Goal: Answer question/provide support: Share knowledge or assist other users

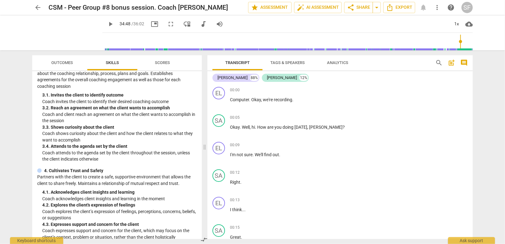
scroll to position [125, 0]
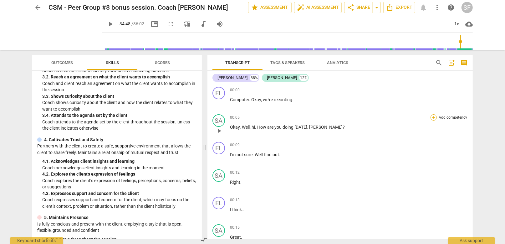
click at [432, 118] on div "+" at bounding box center [433, 117] width 6 height 6
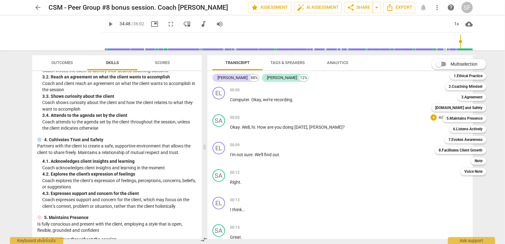
click at [445, 63] on input "Multiselection" at bounding box center [438, 64] width 15 height 15
checkbox input "true"
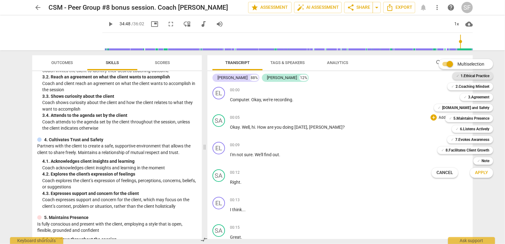
click at [464, 77] on b "1.Ethical Practice" at bounding box center [474, 76] width 29 height 8
click at [466, 85] on b "2.Coaching Mindset" at bounding box center [472, 87] width 34 height 8
click at [482, 174] on span "Apply" at bounding box center [481, 173] width 13 height 6
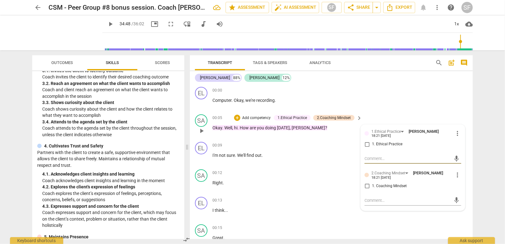
click at [365, 143] on input "1. Ethical Practice" at bounding box center [367, 145] width 10 height 8
checkbox input "true"
click at [366, 187] on input "1. Coaching Mindset" at bounding box center [367, 187] width 10 height 8
checkbox input "true"
click at [388, 108] on div "EL play_arrow pause 00:00 + Add competency keyboard_arrow_right Computer . Okay…" at bounding box center [331, 98] width 283 height 28
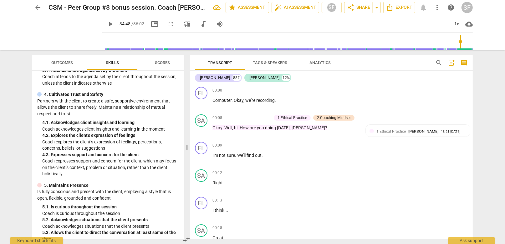
scroll to position [188, 0]
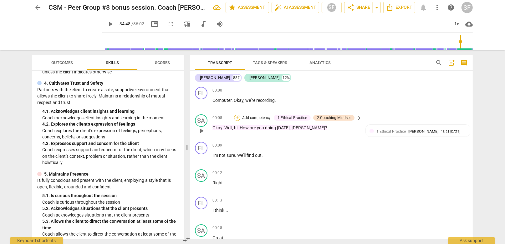
click at [237, 117] on div "+" at bounding box center [237, 118] width 6 height 6
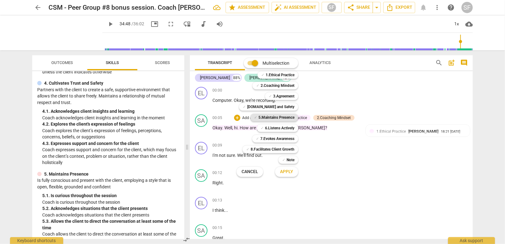
click at [269, 117] on b "5.Maintains Presence" at bounding box center [276, 118] width 36 height 8
click at [283, 174] on span "Apply" at bounding box center [286, 172] width 13 height 6
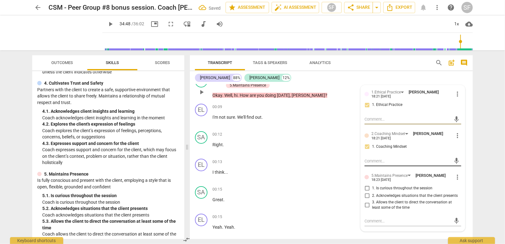
scroll to position [62, 0]
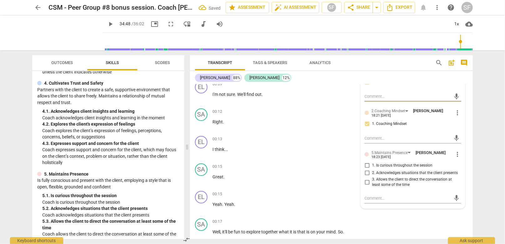
click at [365, 165] on input "1. Is curious throughout the session" at bounding box center [367, 166] width 10 height 8
checkbox input "true"
click at [282, 130] on div "00:12 + Add competency keyboard_arrow_right Right ." at bounding box center [287, 120] width 150 height 23
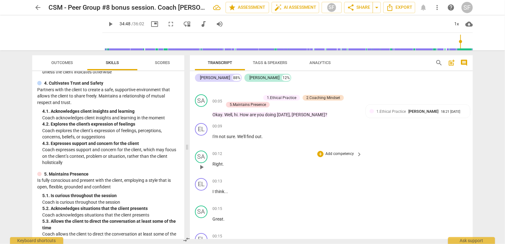
scroll to position [31, 0]
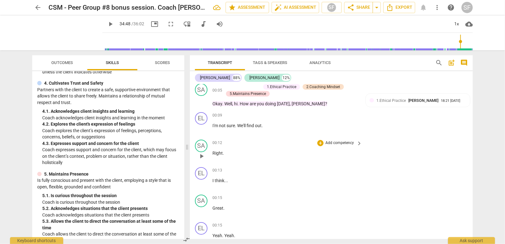
click at [204, 154] on span "play_arrow" at bounding box center [202, 157] width 8 height 8
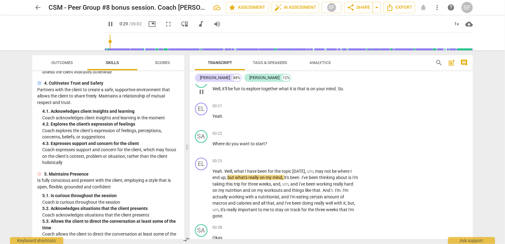
scroll to position [174, 0]
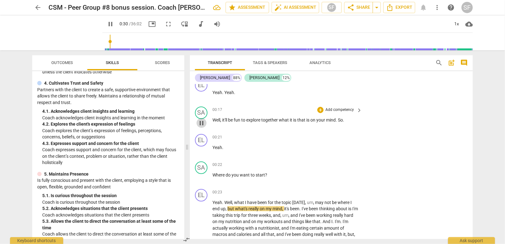
click at [200, 121] on span "pause" at bounding box center [202, 123] width 8 height 8
type input "31"
click at [319, 107] on div "+" at bounding box center [320, 110] width 6 height 6
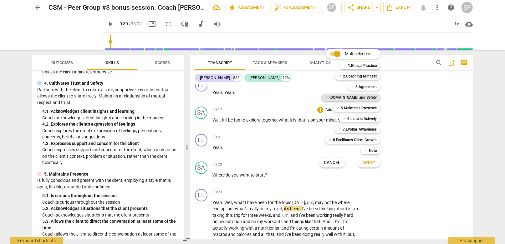
click at [350, 97] on b "[DOMAIN_NAME] and Safety" at bounding box center [352, 98] width 47 height 8
click at [339, 52] on input "Multiselection" at bounding box center [337, 53] width 15 height 15
checkbox input "false"
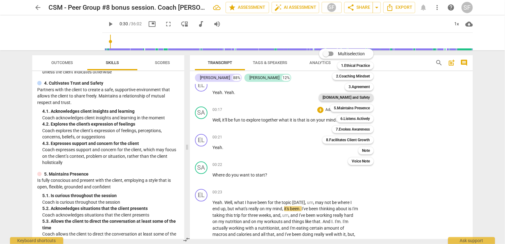
click at [359, 95] on b "[DOMAIN_NAME] and Safety" at bounding box center [346, 98] width 47 height 8
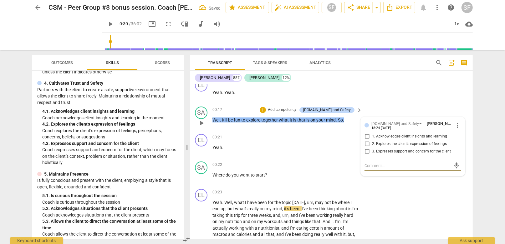
click at [365, 149] on input "3. Expresses support and concern for the client" at bounding box center [367, 152] width 10 height 8
checkbox input "true"
click at [368, 163] on textarea at bounding box center [407, 166] width 87 height 6
type textarea """
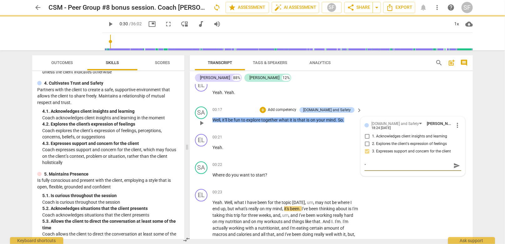
type textarea ""f"
type textarea ""fu"
type textarea ""fun"
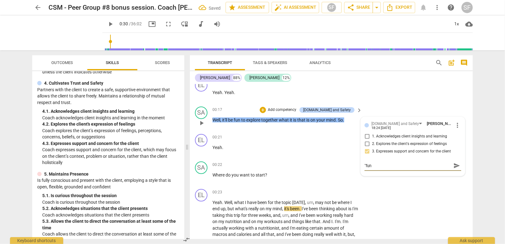
type textarea ""fun""
type textarea ""fun" ."
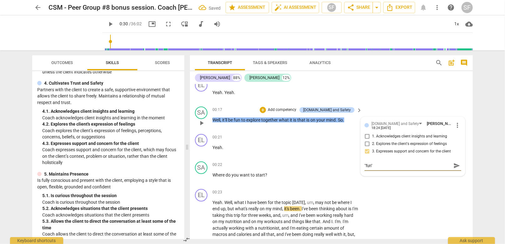
type textarea ""fun" ."
type textarea ""fun" .."
type textarea ""fun" ..."
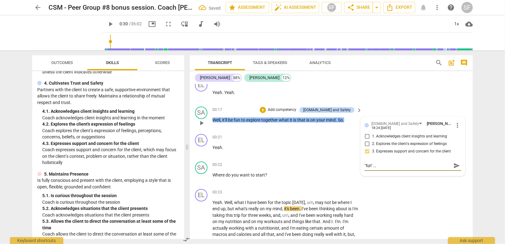
type textarea ""fun" ..."
type textarea ""fun" ... r"
type textarea ""fun" ... re"
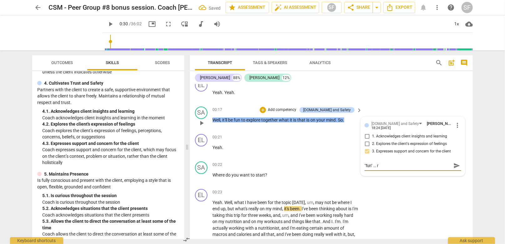
type textarea ""fun" ... re"
type textarea ""fun" ... rei"
type textarea ""fun" ... rein"
type textarea ""fun" ... reinf"
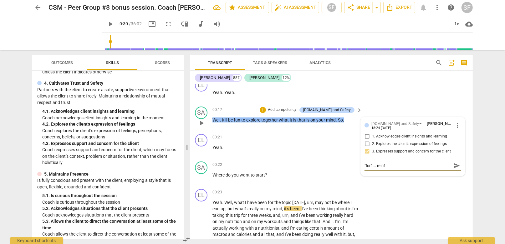
type textarea ""fun" ... reinfo"
type textarea ""fun" ... reinfor"
type textarea ""fun" ... reinforc"
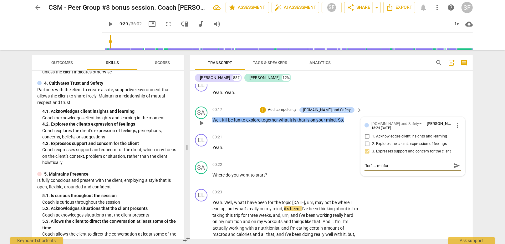
type textarea ""fun" ... reinforc"
type textarea ""fun" ... reinforce"
type textarea ""fun" ... reinforces"
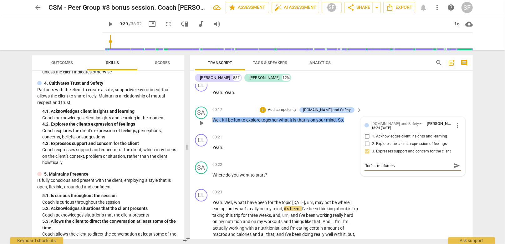
type textarea ""fun" ... reinforces y"
type textarea ""fun" ... reinforces yo"
type textarea ""fun" ... reinforces you"
type textarea ""fun" ... reinforces your"
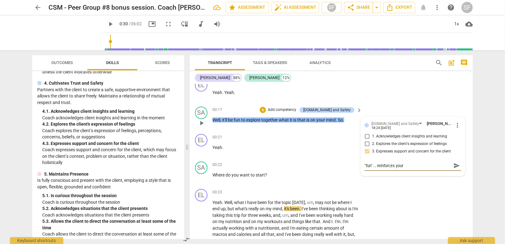
type textarea ""fun" ... reinforces your p"
type textarea ""fun" ... reinforces your pa"
type textarea ""fun" ... reinforces your par"
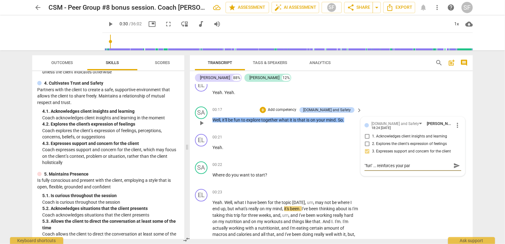
click at [370, 164] on textarea ""fun" ... reinforces your par" at bounding box center [407, 166] width 87 height 6
click at [373, 164] on textarea ""fun" ... reinforces your par" at bounding box center [407, 166] width 87 height 6
type textarea ""fun" &... reinforces your par"
type textarea ""fun" & ... reinforces your par"
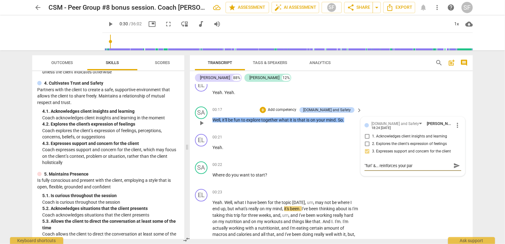
type textarea ""fun" & ... reinforces your par"
type textarea ""fun" & "... reinforces your par"
type textarea ""fun" & "t... reinforces your par"
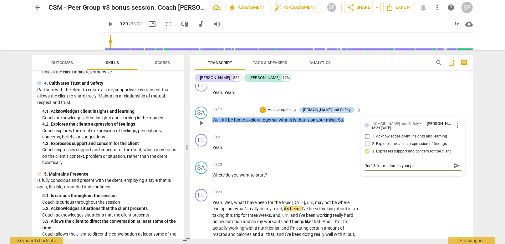
type textarea ""fun" & "to... reinforces your par"
type textarea ""fun" & "tog... reinforces your par"
type textarea ""fun" & "toge... reinforces your par"
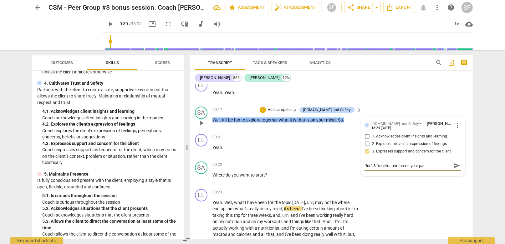
type textarea ""fun" & "togeht... reinforces your par"
type textarea ""fun" & "togeh... reinforces your par"
type textarea ""fun" & "toge... reinforces your par"
type textarea ""fun" & "toget... reinforces your par"
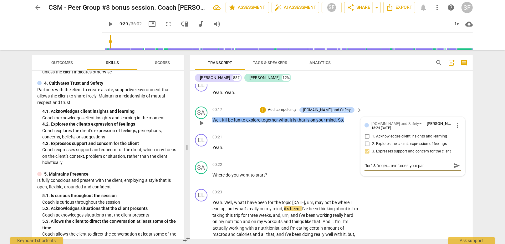
type textarea ""fun" & "togeth... reinforces your par"
type textarea ""fun" & "togethe... reinforces your par"
type textarea ""fun" & "together... reinforces your par"
type textarea ""fun" & "together"... reinforces your par"
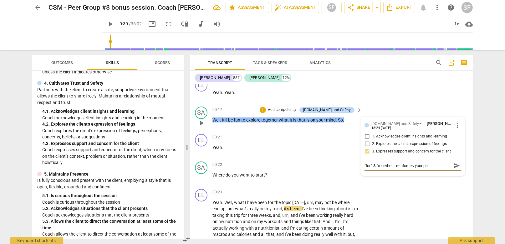
type textarea ""fun" & "together"... reinforces your par"
type textarea ""fun" & "together" ... reinforces your par"
click at [432, 163] on textarea ""fun" & "together" ... reinforces your par" at bounding box center [407, 166] width 87 height 6
type textarea ""fun" & "together" ... reinforces your part"
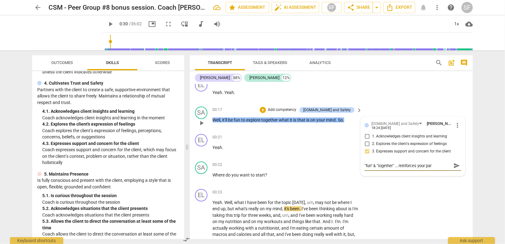
type textarea ""fun" & "together" ... reinforces your part"
type textarea ""fun" & "together" ... reinforces your partn"
type textarea ""fun" & "together" ... reinforces your partne"
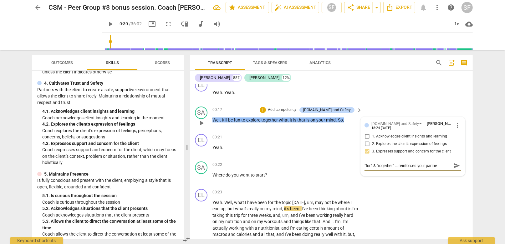
type textarea ""fun" & "together" ... reinforces your partner"
type textarea ""fun" & "together" ... reinforces your partners"
type textarea ""fun" & "together" ... reinforces your partnersh"
type textarea ""fun" & "together" ... reinforces your partnershi"
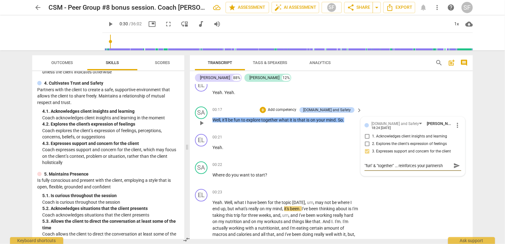
type textarea ""fun" & "together" ... reinforces your partnershi"
type textarea ""fun" & "together" ... reinforces your partnership"
click at [454, 163] on span "send" at bounding box center [456, 165] width 7 height 7
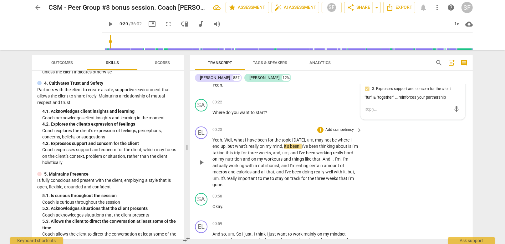
scroll to position [206, 0]
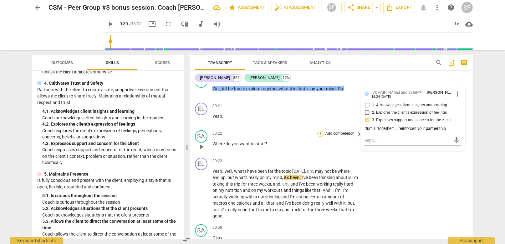
click at [320, 132] on div "+" at bounding box center [320, 134] width 6 height 6
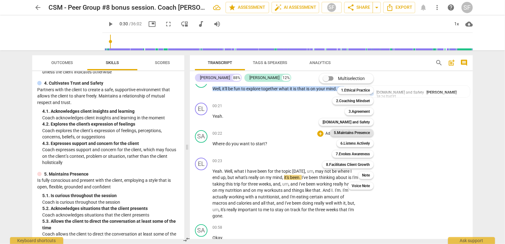
click at [341, 134] on b "5.Maintains Presence" at bounding box center [352, 133] width 36 height 8
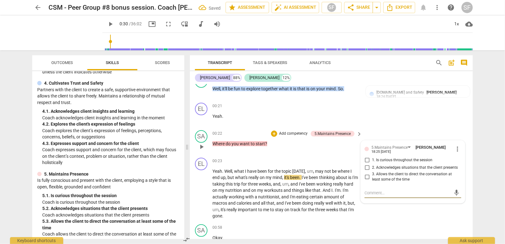
click at [367, 174] on input "3. Allows the client to direct the conversation at least some of the time" at bounding box center [367, 177] width 10 height 8
checkbox input "true"
click at [366, 191] on textarea at bounding box center [407, 193] width 87 height 6
type textarea "a"
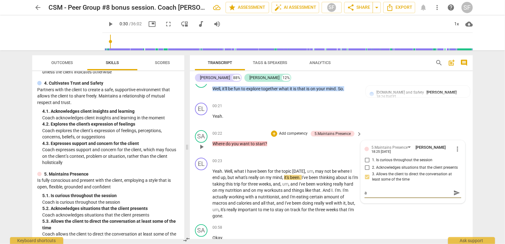
type textarea "a g"
type textarea "a gr"
type textarea "a gre"
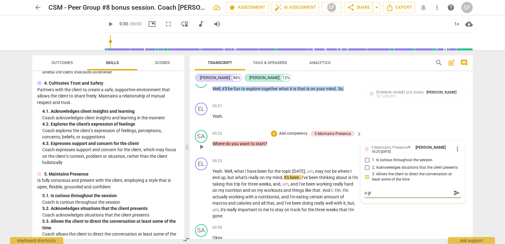
type textarea "a gre"
type textarea "a grea"
type textarea "a great"
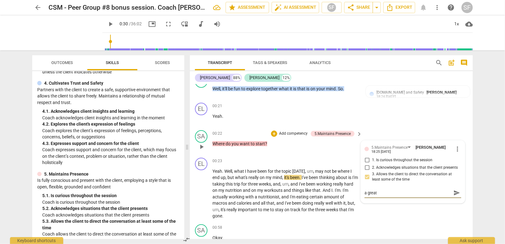
type textarea "a great p"
type textarea "a great pl"
type textarea "a great pla"
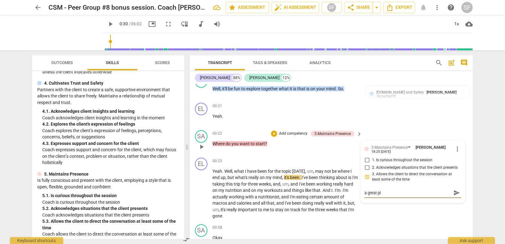
type textarea "a great pla"
type textarea "a great plac"
type textarea "a great place"
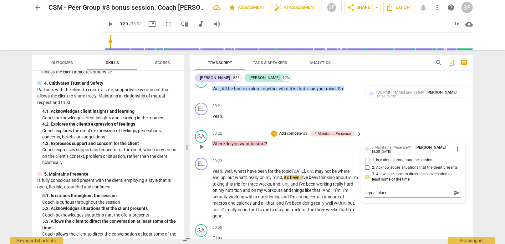
type textarea "a great place"
type textarea "a great place t"
type textarea "a great place to"
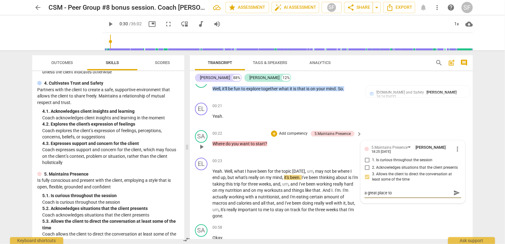
type textarea "a great place to"
type textarea "a great place to r"
type textarea "a great place to re"
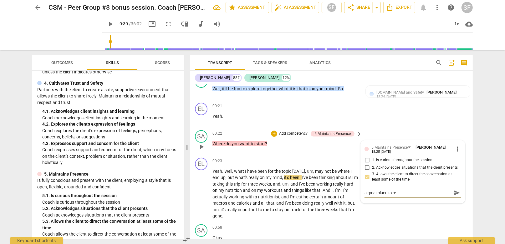
type textarea "a great place to rei"
type textarea "a great place to rein"
type textarea "a great place to reinf"
type textarea "a great place to reinfo"
type textarea "a great place to reinfor"
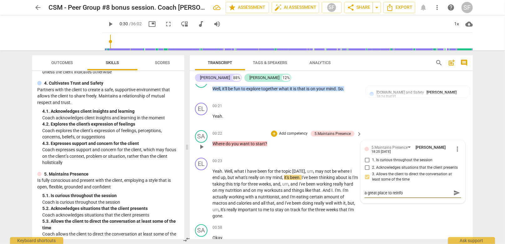
type textarea "a great place to reinfor"
type textarea "a great place to reinforc"
type textarea "a great place to reinforce"
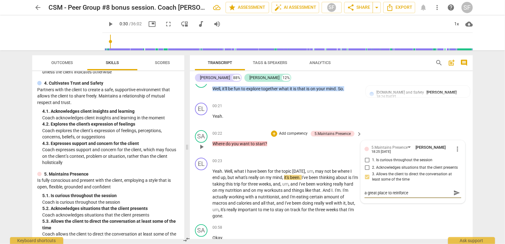
type textarea "a great place to reinforce"
type textarea "a great place to reinforce t"
type textarea "a great place to reinforce th"
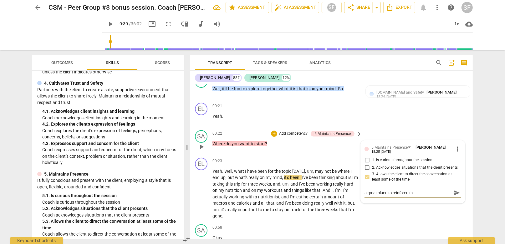
type textarea "a great place to reinforce tha"
type textarea "a great place to reinforce that"
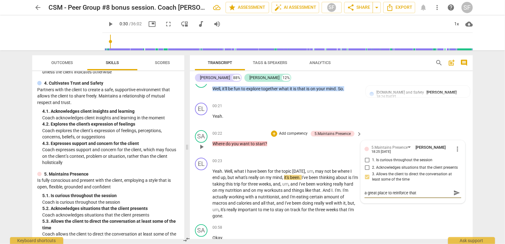
type textarea "a great place to reinforce that y"
type textarea "a great place to reinforce that yo"
type textarea "a great place to reinforce that your"
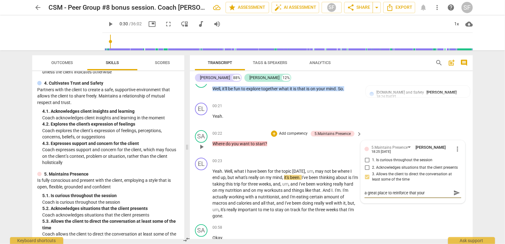
type textarea "a great place to reinforce that your"
type textarea "a great place to reinforce that your c"
type textarea "a great place to reinforce that your cl"
type textarea "a great place to reinforce that your cli"
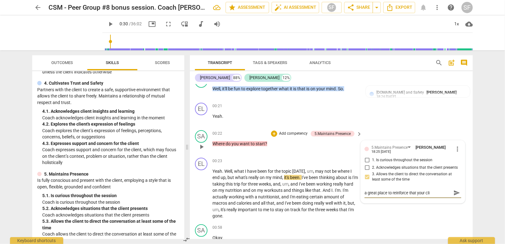
type textarea "a great place to reinforce that your clie"
type textarea "a great place to reinforce that your cliet"
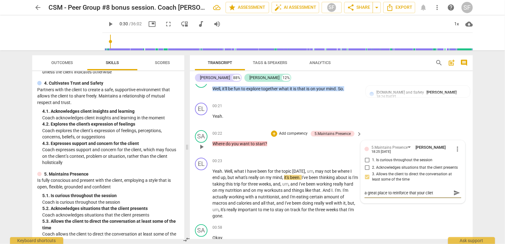
type textarea "a great place to reinforce that your cliet"
type textarea "a great place to reinforce that your clie"
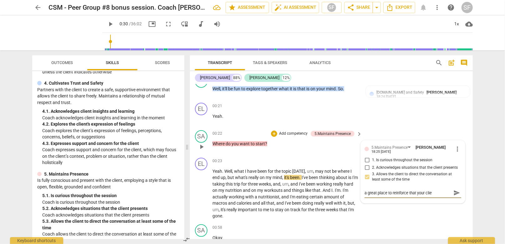
type textarea "a great place to reinforce that your clien"
type textarea "a great place to reinforce that your client"
type textarea "a great place to reinforce that your client i"
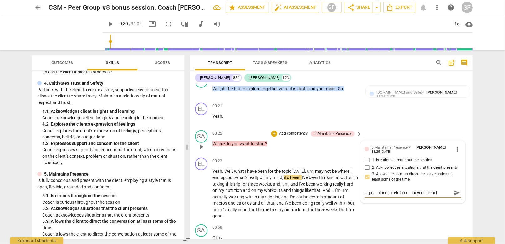
type textarea "a great place to reinforce that your client is"
type textarea "a great place to reinforce that your client is i"
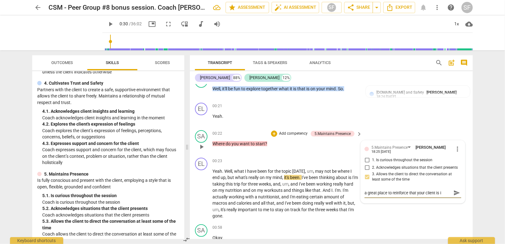
type textarea "a great place to reinforce that your client is in"
type textarea "a great place to reinforce that your client is in t"
type textarea "a great place to reinforce that your client is in th"
type textarea "a great place to reinforce that your client is in the"
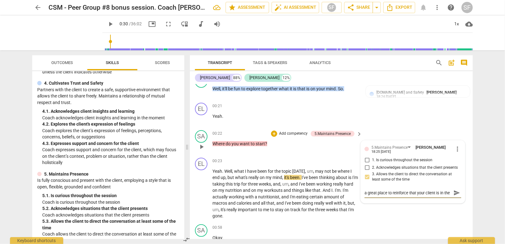
type textarea "a great place to reinforce that your client is in the"
type textarea "a great place to reinforce that your client is in the ""
type textarea "a great place to reinforce that your client is in the "r"
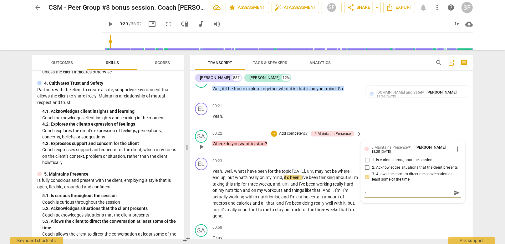
type textarea "a great place to reinforce that your client is in the "r"
type textarea "a great place to reinforce that your client is in the ""
type textarea "a great place to reinforce that your client is in the "d"
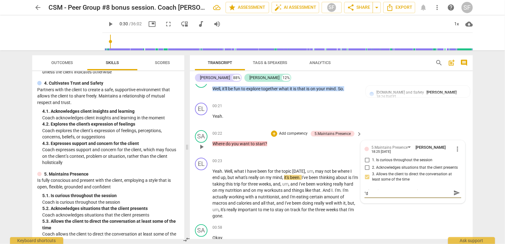
type textarea "a great place to reinforce that your client is in the "dr"
type textarea "a great place to reinforce that your client is in the "dri"
type textarea "a great place to reinforce that your client is in the "driv"
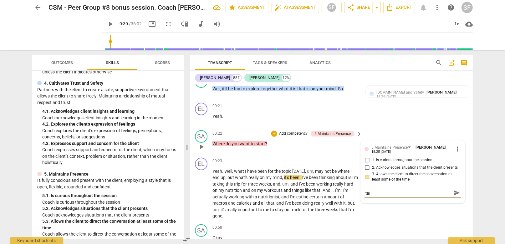
type textarea "a great place to reinforce that your client is in the "driv"
type textarea "a great place to reinforce that your client is in the "drive"
type textarea "a great place to reinforce that your client is in the "driver"
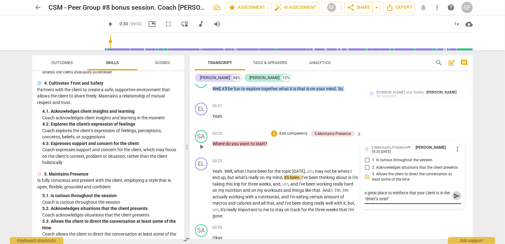
click at [453, 195] on span "send" at bounding box center [456, 196] width 7 height 7
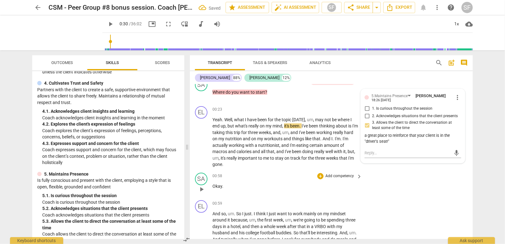
scroll to position [268, 0]
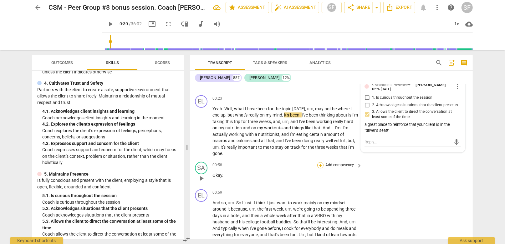
click at [320, 163] on div "+" at bounding box center [320, 165] width 6 height 6
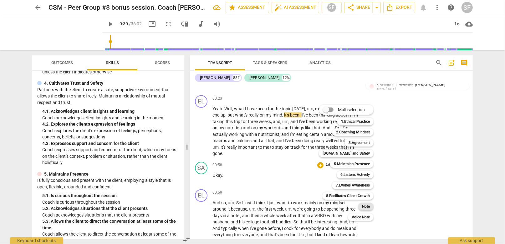
click at [368, 206] on b "Note" at bounding box center [366, 207] width 8 height 8
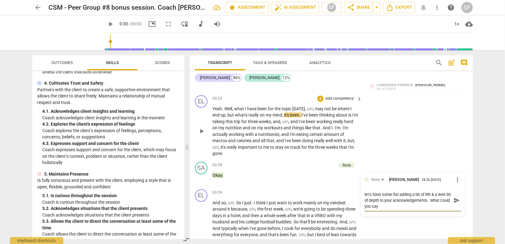
scroll to position [0, 0]
click at [431, 196] on textarea "let's have some fun adding a bit of life & a wee bit of depth to your acknowled…" at bounding box center [407, 201] width 87 height 18
click at [437, 203] on textarea "let's have some fun adding a bit of life & a wee bit of depth to your acknowled…" at bounding box center [407, 201] width 87 height 18
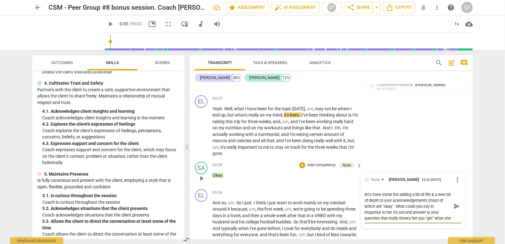
scroll to position [5, 0]
click at [450, 199] on div "let's have some fun adding a bit of life & a wee bit of depth to your acknowled…" at bounding box center [412, 207] width 97 height 34
click at [453, 203] on span "send" at bounding box center [456, 206] width 7 height 7
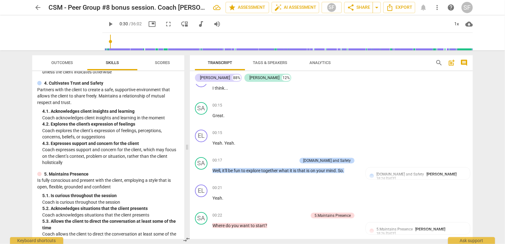
scroll to position [71, 0]
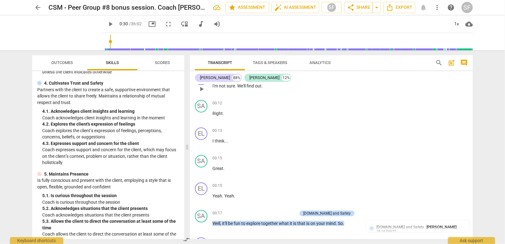
click at [469, 88] on div "EL play_arrow pause 00:09 + Add competency keyboard_arrow_right I'm not sure . …" at bounding box center [331, 84] width 283 height 28
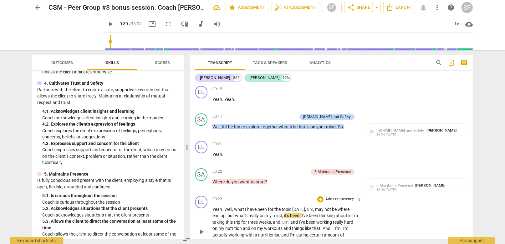
scroll to position [290, 0]
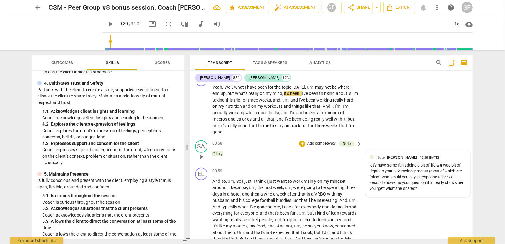
click at [418, 186] on div "let's have some fun adding a bit of life & a wee bit of depth to your acknowled…" at bounding box center [417, 177] width 97 height 29
click at [455, 157] on span "more_vert" at bounding box center [458, 159] width 8 height 8
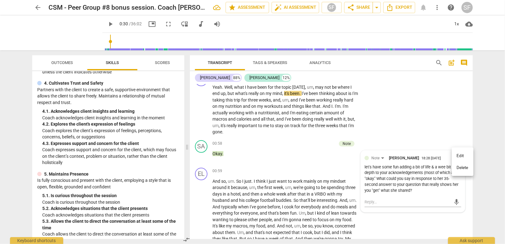
click at [458, 157] on li "Edit" at bounding box center [463, 156] width 22 height 12
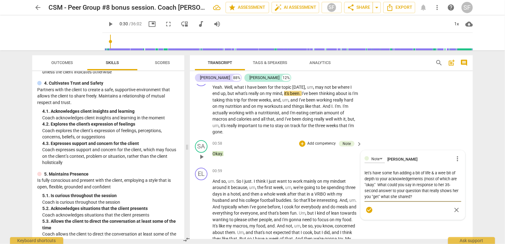
click at [428, 177] on textarea "let's have some fun adding a bit of life & a wee bit of depth to your acknowled…" at bounding box center [412, 185] width 97 height 30
click at [381, 183] on textarea "let's have some fun adding a bit of life & a wee bit of depth to your acknowled…" at bounding box center [412, 185] width 97 height 30
click at [427, 188] on textarea "let's have some fun adding a bit of life & a wee bit of depth to your acknowled…" at bounding box center [412, 185] width 97 height 30
click at [436, 190] on textarea "let's have some fun adding a bit of life & a wee bit of depth to your acknowled…" at bounding box center [412, 185] width 97 height 30
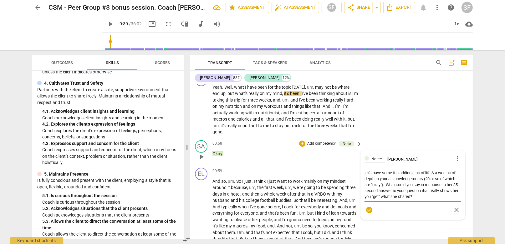
click at [436, 190] on textarea "let's have some fun adding a bit of life & a wee bit of depth to your acknowled…" at bounding box center [412, 185] width 97 height 30
click at [449, 189] on textarea "let's have some fun adding a bit of life & a wee bit of depth to your acknowled…" at bounding box center [412, 185] width 97 height 30
click at [454, 189] on textarea "let's have some fun adding a bit of life & a wee bit of depth to your acknowled…" at bounding box center [412, 185] width 97 height 30
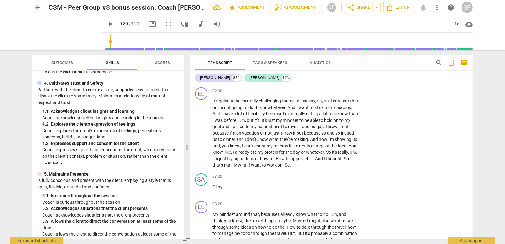
scroll to position [509, 0]
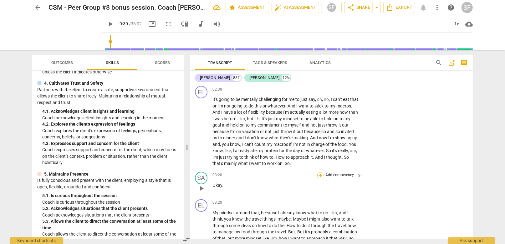
click at [319, 173] on div "+" at bounding box center [320, 175] width 6 height 6
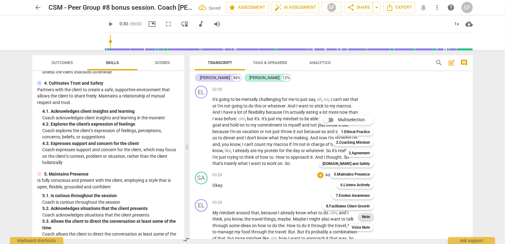
click at [367, 215] on b "Note" at bounding box center [366, 217] width 8 height 8
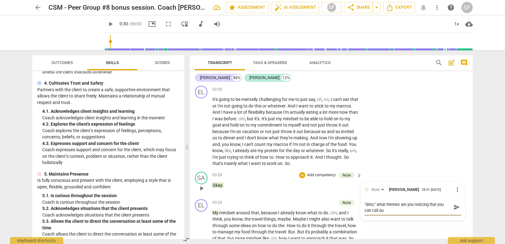
scroll to position [0, 0]
click at [453, 206] on span "send" at bounding box center [456, 207] width 7 height 7
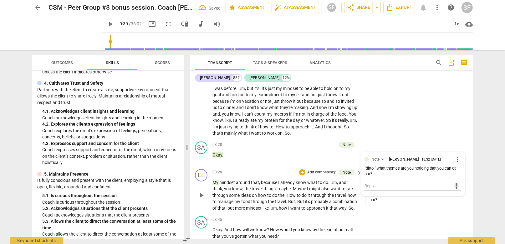
scroll to position [571, 0]
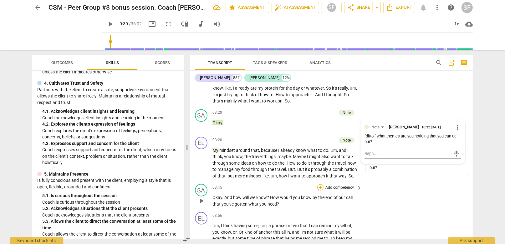
click at [320, 185] on div "+" at bounding box center [320, 188] width 6 height 6
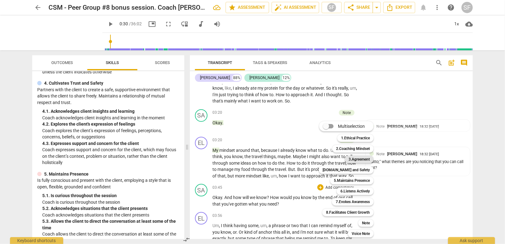
click at [350, 160] on b "3.Agreement" at bounding box center [358, 160] width 21 height 8
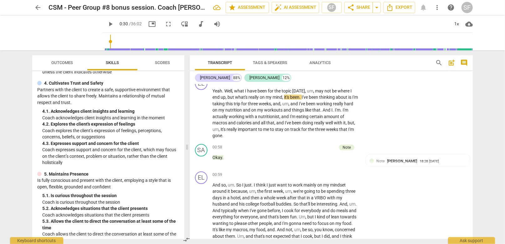
scroll to position [192, 0]
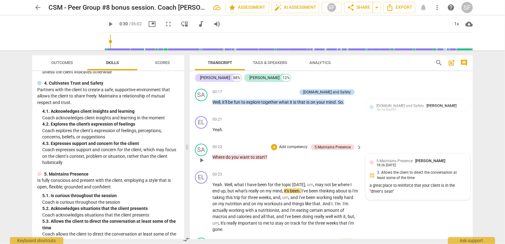
click at [459, 163] on div "5.Maintains Presence [PERSON_NAME] 18:26 [DATE]" at bounding box center [421, 163] width 90 height 10
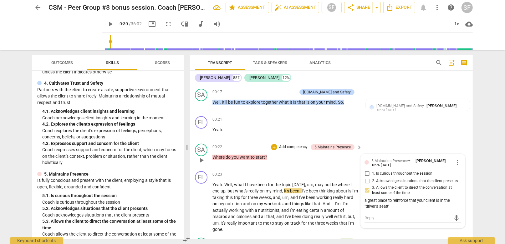
click at [456, 160] on span "more_vert" at bounding box center [458, 163] width 8 height 8
click at [461, 160] on li "Edit" at bounding box center [463, 161] width 22 height 12
click at [394, 208] on textarea "a great place to reinforce that your client is in the "driver's seat!"" at bounding box center [412, 207] width 97 height 12
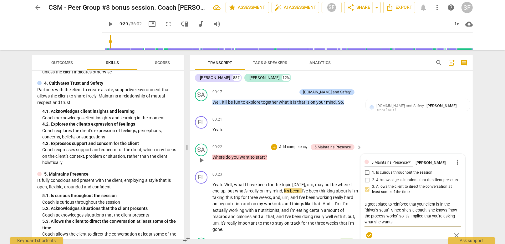
click at [443, 215] on textarea "a great place to reinforce that your client is in the "driver's seat!" Since sh…" at bounding box center [412, 213] width 97 height 24
click at [405, 223] on textarea "a great place to reinforce that your client is in the "driver's seat!" Since sh…" at bounding box center [412, 213] width 97 height 24
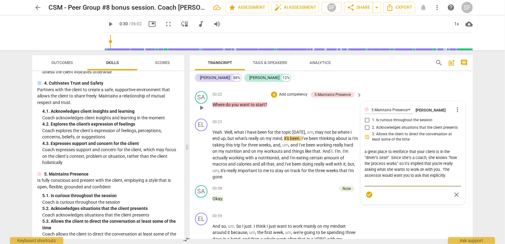
scroll to position [255, 0]
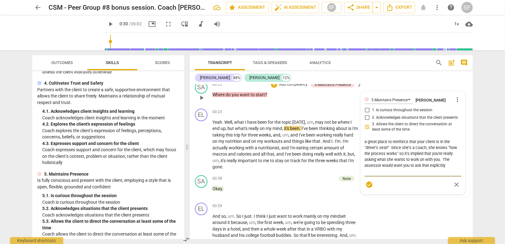
click at [369, 182] on span "check_circle" at bounding box center [369, 185] width 8 height 8
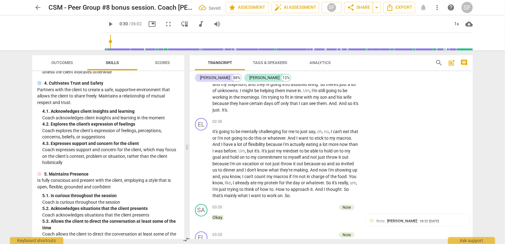
scroll to position [599, 0]
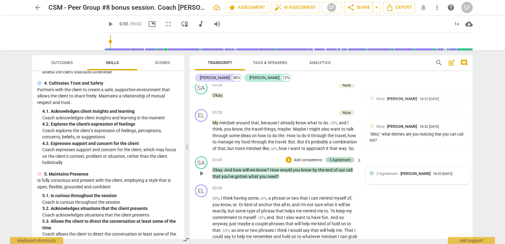
click at [383, 173] on span "3.Agreement" at bounding box center [387, 174] width 22 height 4
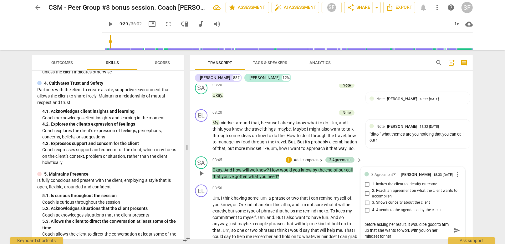
scroll to position [0, 0]
click at [379, 235] on textarea "before asking her result, it would be good to firm up that she wants to work wi…" at bounding box center [407, 231] width 87 height 18
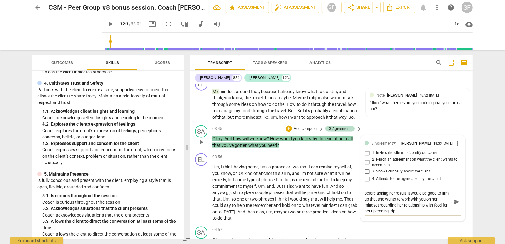
click at [397, 211] on textarea "before asking her result, it would be good to firm up that she wants to work wi…" at bounding box center [407, 203] width 87 height 24
click at [443, 203] on textarea "before asking her result, it would be good to firm up that she wants to work wi…" at bounding box center [407, 203] width 87 height 24
click at [381, 212] on textarea "before asking her result, it would be good to firm up that she wants to work wi…" at bounding box center [407, 203] width 87 height 24
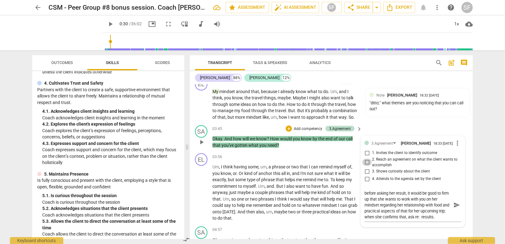
click at [367, 162] on input "2. Reach an agreement on what the client wants to accomplish" at bounding box center [367, 163] width 10 height 8
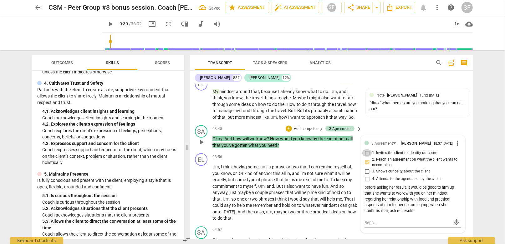
click at [366, 152] on input "1. Invites the client to identify outcome" at bounding box center [367, 154] width 10 height 8
click at [389, 187] on div "before asking her result, it would be good to firm up that she wants to work wi…" at bounding box center [412, 199] width 97 height 29
click at [303, 174] on p "Um , I think having some , um , a phrase or two that I can remind myself of , y…" at bounding box center [285, 193] width 146 height 58
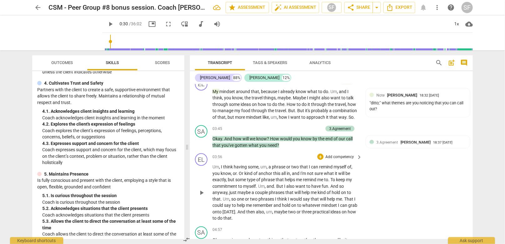
scroll to position [661, 0]
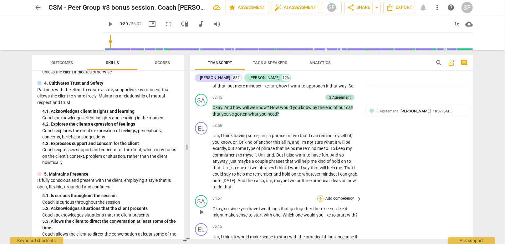
click at [321, 196] on div "+" at bounding box center [320, 199] width 6 height 6
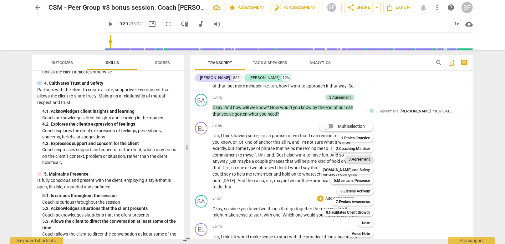
click at [352, 159] on b "3.Agreement" at bounding box center [358, 160] width 21 height 8
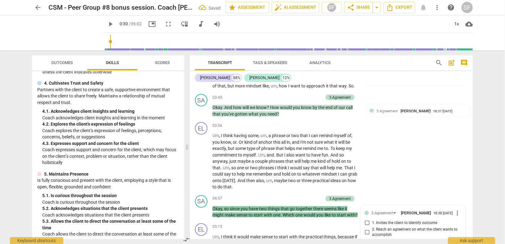
scroll to position [762, 0]
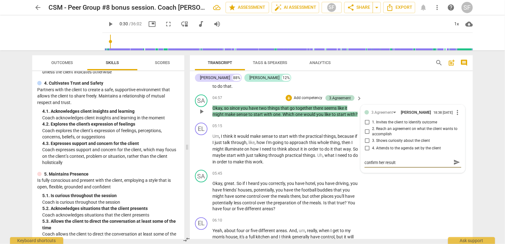
click at [385, 163] on textarea "confirm her result" at bounding box center [407, 163] width 87 height 6
click at [409, 160] on textarea "confirm her desired result" at bounding box center [407, 163] width 87 height 6
click at [454, 164] on span "send" at bounding box center [456, 165] width 7 height 7
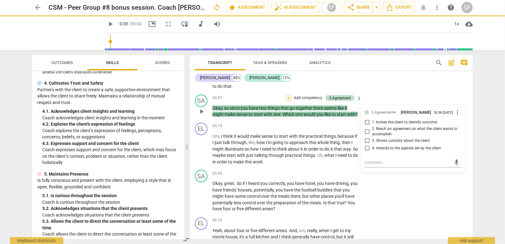
click at [286, 95] on div "+" at bounding box center [289, 98] width 6 height 6
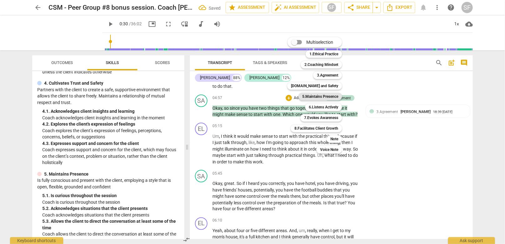
click at [311, 96] on b "5.Maintains Presence" at bounding box center [320, 97] width 36 height 8
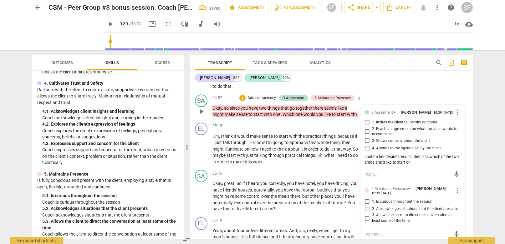
click at [367, 218] on input "3. Allows the client to direct the conversation at least some of the time" at bounding box center [367, 219] width 10 height 8
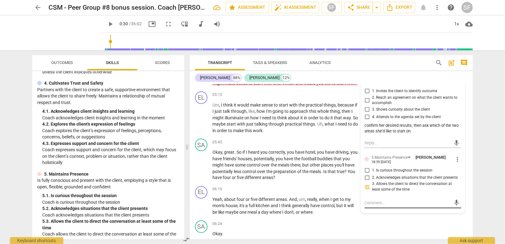
click at [373, 203] on textarea at bounding box center [407, 204] width 87 height 6
click at [453, 210] on span "send" at bounding box center [456, 209] width 7 height 7
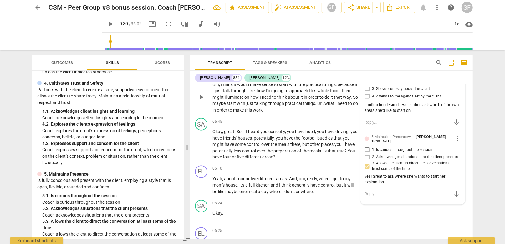
scroll to position [825, 0]
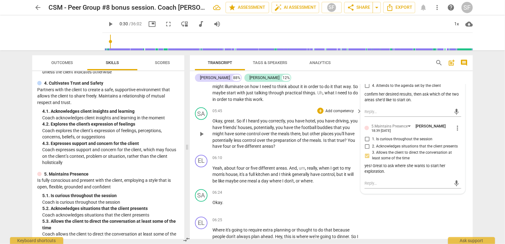
click at [273, 124] on span "correctly" at bounding box center [276, 121] width 17 height 5
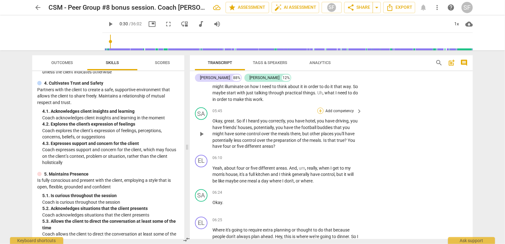
click at [319, 114] on div "+" at bounding box center [320, 111] width 6 height 6
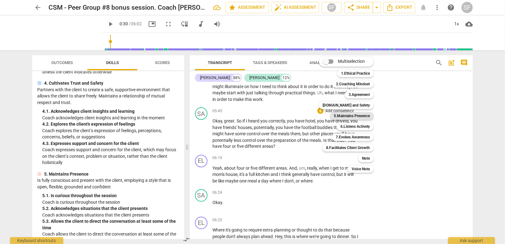
click at [338, 115] on b "5.Maintains Presence" at bounding box center [352, 116] width 36 height 8
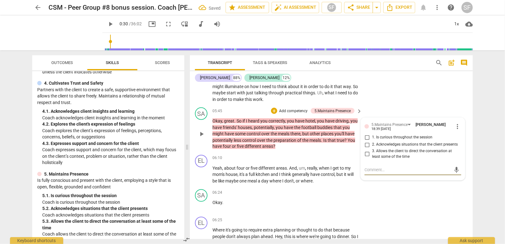
click at [369, 149] on input "2. Acknowledges situations that the client presents" at bounding box center [367, 145] width 10 height 8
click at [302, 130] on span "football" at bounding box center [309, 127] width 16 height 5
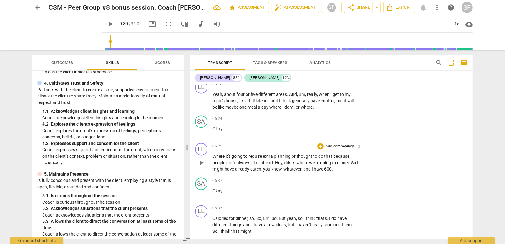
scroll to position [887, 0]
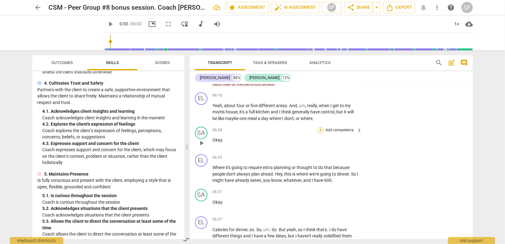
click at [319, 134] on div "+" at bounding box center [320, 130] width 6 height 6
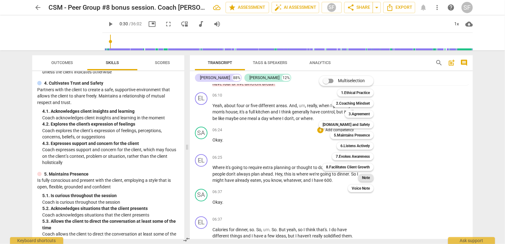
click at [365, 175] on b "Note" at bounding box center [366, 178] width 8 height 8
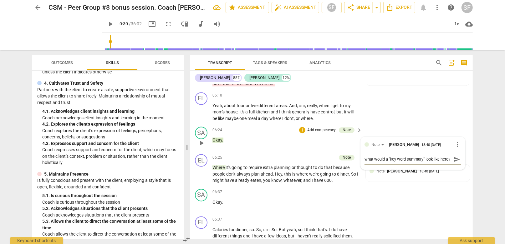
scroll to position [5, 0]
click at [453, 163] on span "send" at bounding box center [456, 159] width 7 height 7
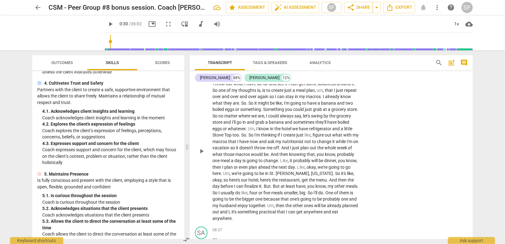
scroll to position [1106, 0]
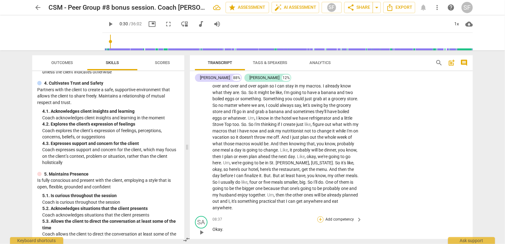
click at [317, 222] on div "+" at bounding box center [320, 219] width 6 height 6
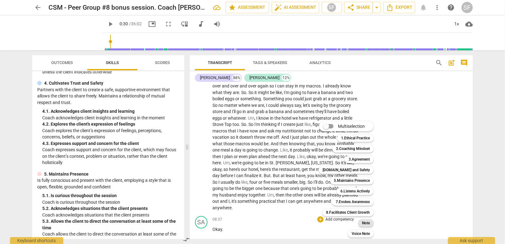
click at [365, 223] on b "Note" at bounding box center [366, 224] width 8 height 8
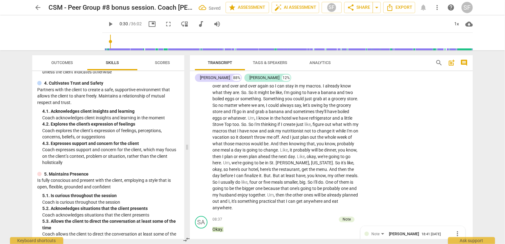
scroll to position [1196, 0]
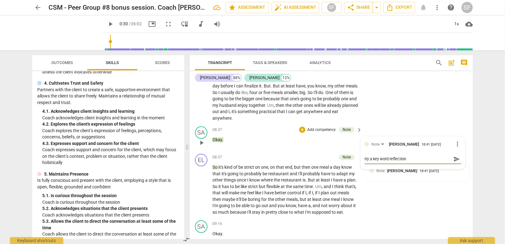
click at [453, 162] on span "send" at bounding box center [456, 159] width 7 height 7
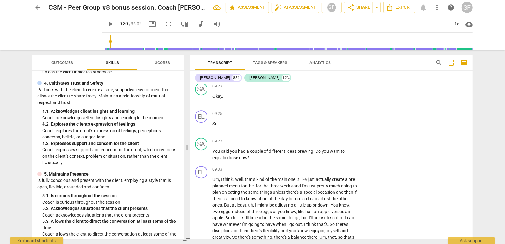
scroll to position [1446, 0]
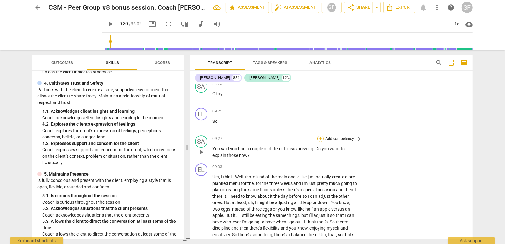
click at [318, 142] on div "+" at bounding box center [320, 139] width 6 height 6
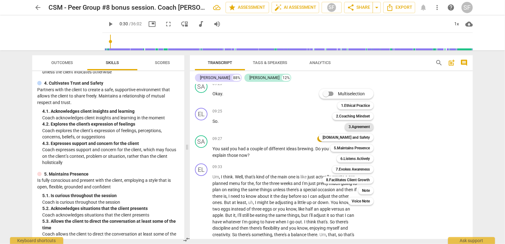
click at [349, 127] on b "3.Agreement" at bounding box center [358, 127] width 21 height 8
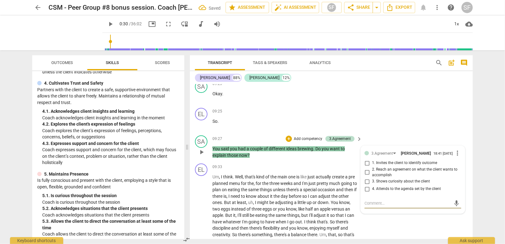
click at [366, 193] on input "4. Attends to the agenda set by the client" at bounding box center [367, 190] width 10 height 8
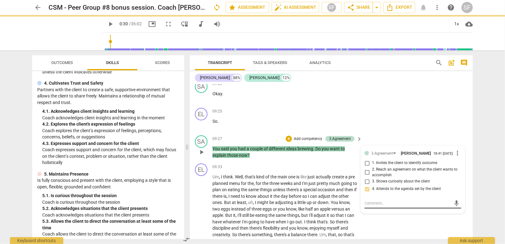
click at [370, 206] on textarea at bounding box center [407, 204] width 87 height 6
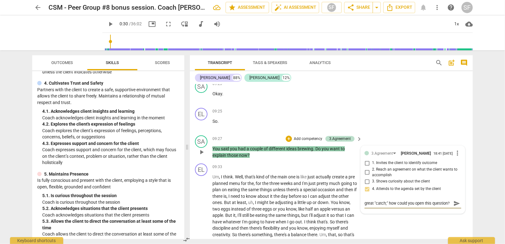
click at [453, 207] on span "send" at bounding box center [456, 203] width 7 height 7
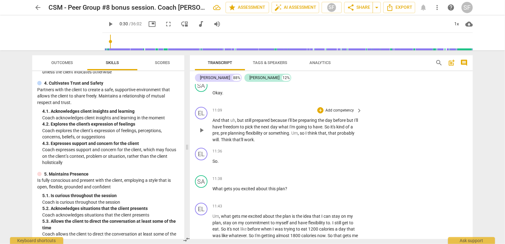
scroll to position [1665, 0]
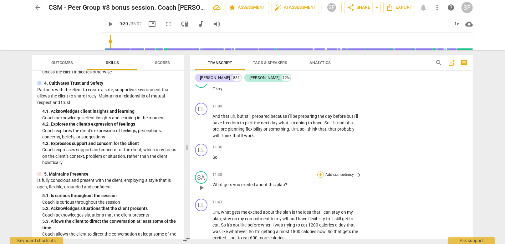
click at [318, 178] on div "+" at bounding box center [320, 175] width 6 height 6
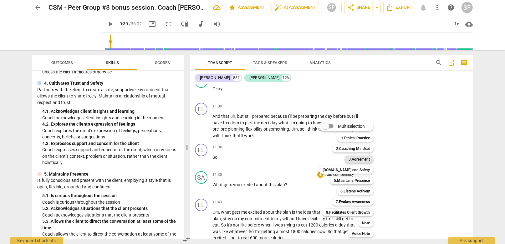
click at [357, 159] on b "3.Agreement" at bounding box center [358, 160] width 21 height 8
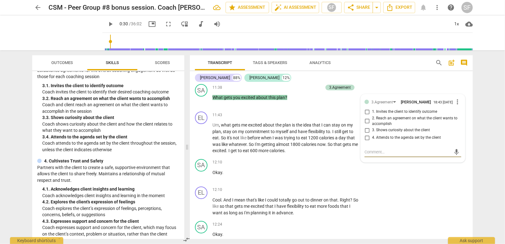
scroll to position [94, 0]
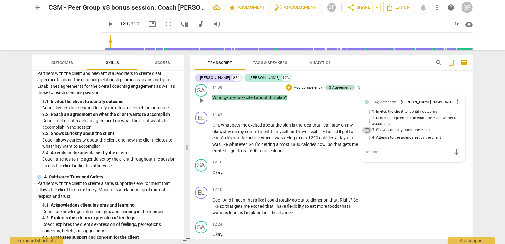
click at [366, 134] on input "3. Shows curiosity about the client" at bounding box center [367, 131] width 10 height 8
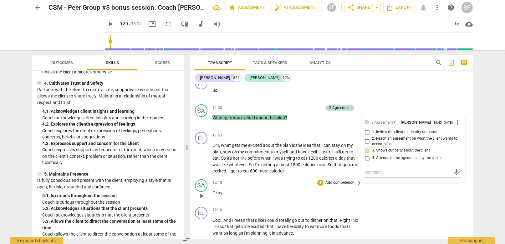
scroll to position [1721, 0]
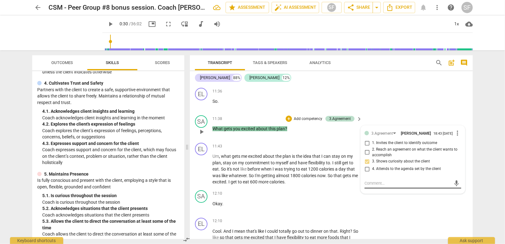
click at [375, 186] on textarea at bounding box center [407, 184] width 87 height 6
click at [453, 190] on span "send" at bounding box center [456, 186] width 7 height 7
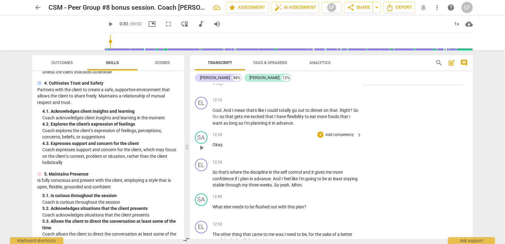
scroll to position [1846, 0]
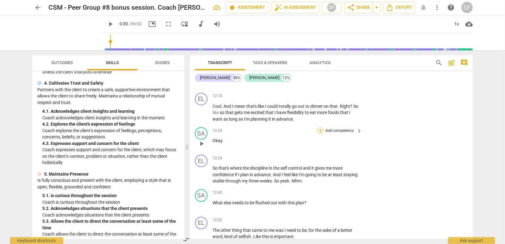
click at [319, 134] on div "+" at bounding box center [320, 131] width 6 height 6
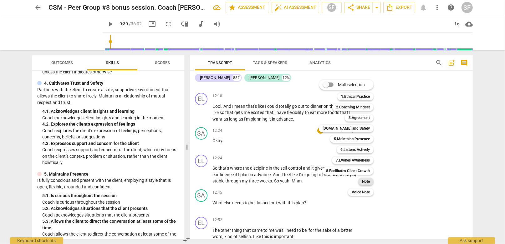
click at [365, 183] on b "Note" at bounding box center [366, 182] width 8 height 8
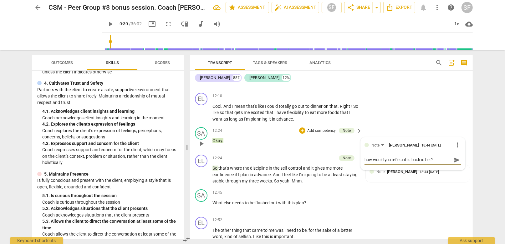
click at [365, 163] on textarea "how would you reflect this back to her?" at bounding box center [407, 160] width 87 height 6
click at [419, 163] on textarea "what theme would you reflect this back to her?" at bounding box center [407, 160] width 87 height 6
click at [453, 164] on span "send" at bounding box center [456, 160] width 7 height 7
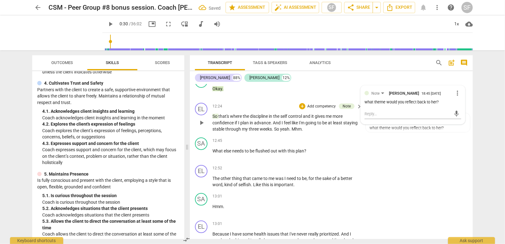
scroll to position [1909, 0]
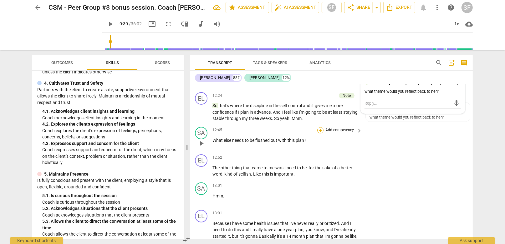
click at [319, 134] on div "+" at bounding box center [320, 130] width 6 height 6
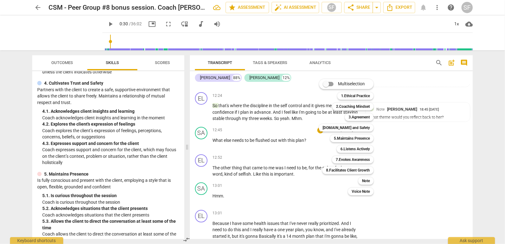
click at [84, 182] on div at bounding box center [252, 122] width 505 height 244
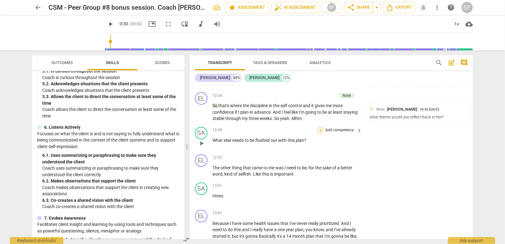
click at [319, 134] on div "+" at bounding box center [320, 130] width 6 height 6
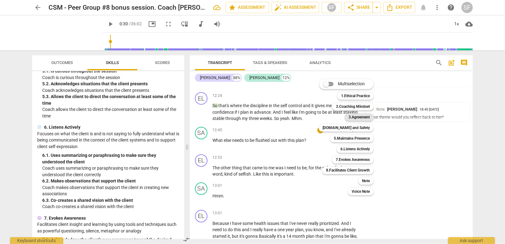
click at [351, 118] on b "3.Agreement" at bounding box center [358, 118] width 21 height 8
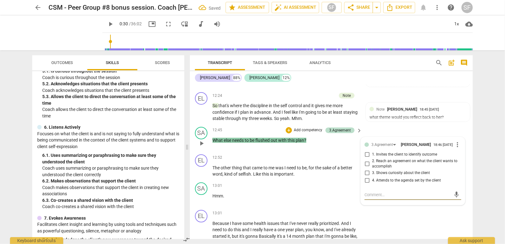
click at [366, 185] on input "4. Attends to the agenda set by the client" at bounding box center [367, 181] width 10 height 8
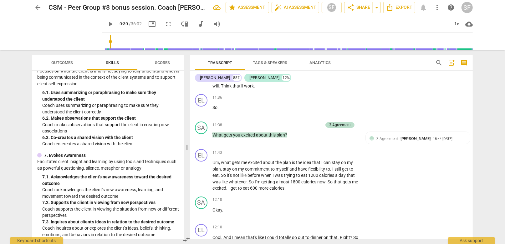
scroll to position [1690, 0]
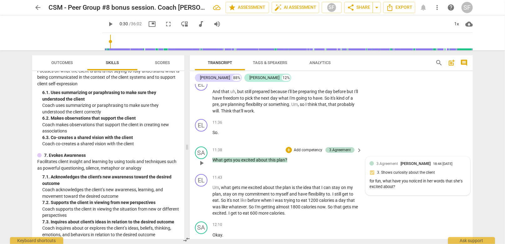
click at [445, 175] on div "3.Agreement [PERSON_NAME] 18:44 [DATE] 3. Shows curiosity about the client for …" at bounding box center [417, 176] width 97 height 31
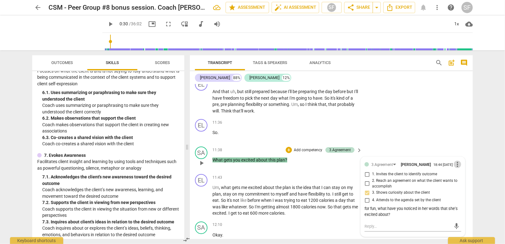
click at [456, 168] on span "more_vert" at bounding box center [458, 165] width 8 height 8
click at [461, 184] on li "Delete" at bounding box center [463, 185] width 22 height 12
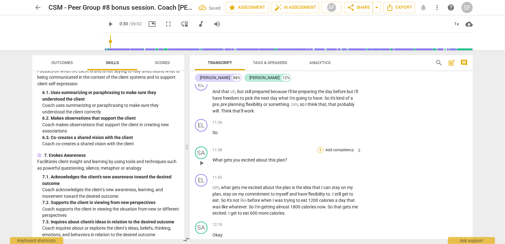
click at [320, 153] on div "+" at bounding box center [320, 150] width 6 height 6
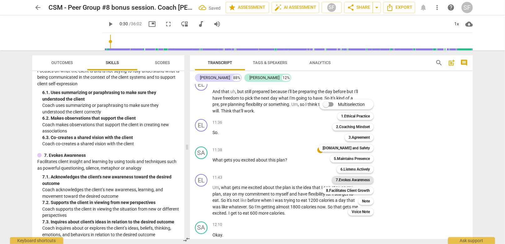
click at [348, 181] on b "7.Evokes Awareness" at bounding box center [353, 180] width 34 height 8
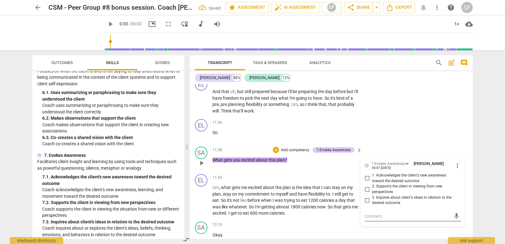
click at [365, 204] on input "3. Inquires about client's ideas in relation to the desired outcome" at bounding box center [367, 201] width 10 height 8
click at [368, 220] on textarea at bounding box center [407, 217] width 87 height 6
click at [377, 223] on textarea "for fun, what observation could you make (she expressed excitement about someth…" at bounding box center [407, 220] width 87 height 12
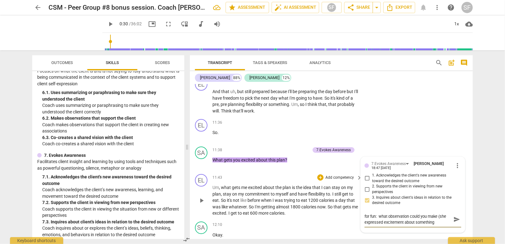
drag, startPoint x: 379, startPoint y: 223, endPoint x: 355, endPoint y: 223, distance: 23.2
click at [355, 223] on div "EL play_arrow pause 00:00 + Add competency keyboard_arrow_right Computer . Okay…" at bounding box center [331, 161] width 283 height 155
click at [454, 223] on span "send" at bounding box center [456, 219] width 7 height 7
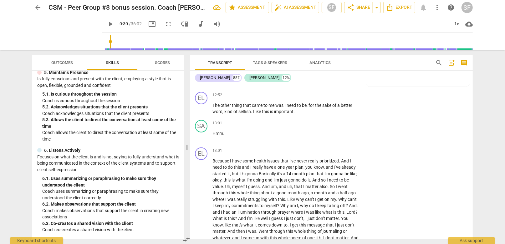
scroll to position [219, 0]
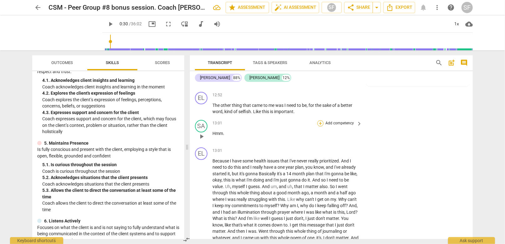
click at [322, 127] on div "+" at bounding box center [320, 123] width 6 height 6
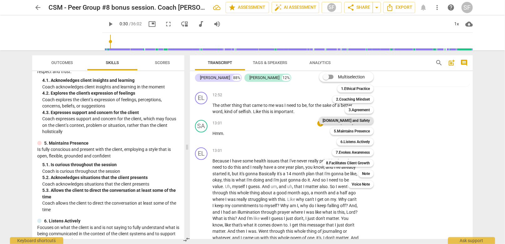
click at [353, 121] on b "[DOMAIN_NAME] and Safety" at bounding box center [346, 121] width 47 height 8
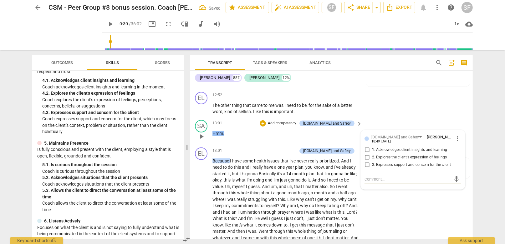
click at [368, 161] on input "2. Explores the client's expression of feelings" at bounding box center [367, 158] width 10 height 8
click at [368, 182] on textarea at bounding box center [407, 179] width 87 height 6
click at [372, 182] on textarea "your "hmm" invites her to unpack this" at bounding box center [407, 179] width 87 height 6
click at [387, 188] on textarea "your gracious, curious "hmm" invites her to unpack this" at bounding box center [407, 182] width 87 height 12
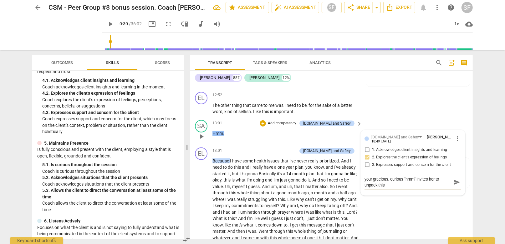
click at [453, 186] on span "send" at bounding box center [456, 182] width 7 height 7
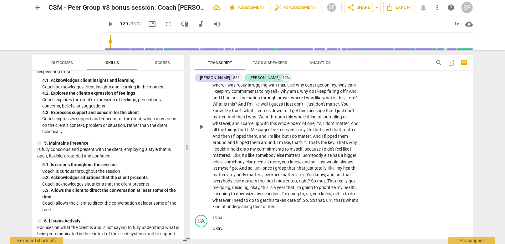
scroll to position [2097, 0]
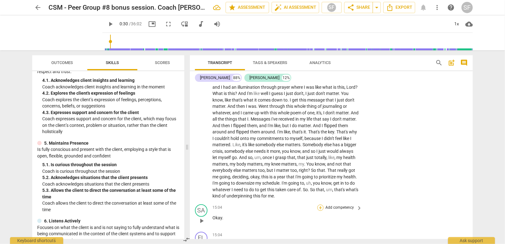
click at [319, 211] on div "+" at bounding box center [320, 208] width 6 height 6
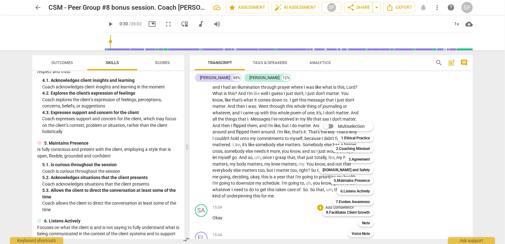
click at [132, 206] on div at bounding box center [252, 122] width 505 height 244
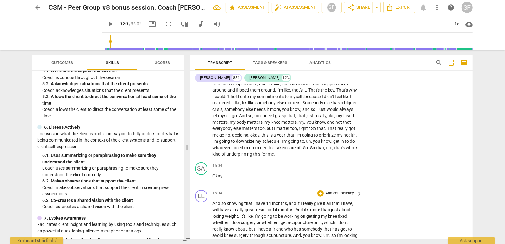
scroll to position [2159, 0]
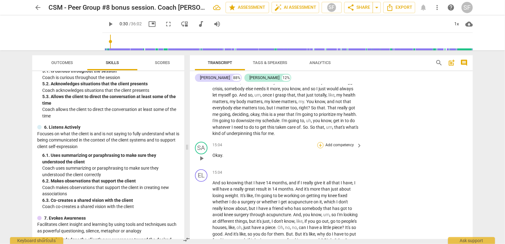
click at [319, 149] on div "+" at bounding box center [320, 145] width 6 height 6
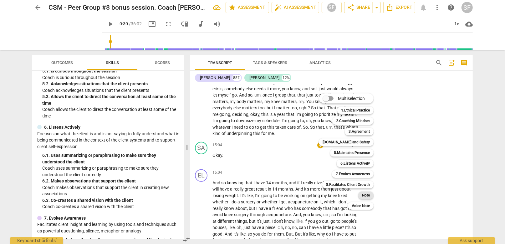
click at [369, 194] on b "Note" at bounding box center [366, 196] width 8 height 8
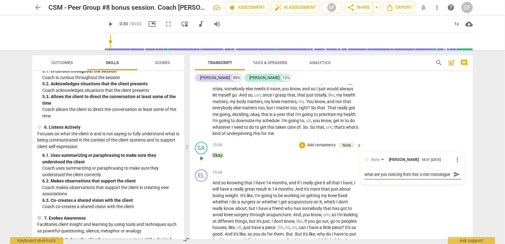
scroll to position [5, 0]
click at [453, 178] on span "send" at bounding box center [456, 174] width 7 height 7
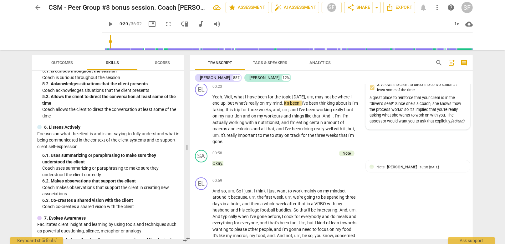
scroll to position [281, 0]
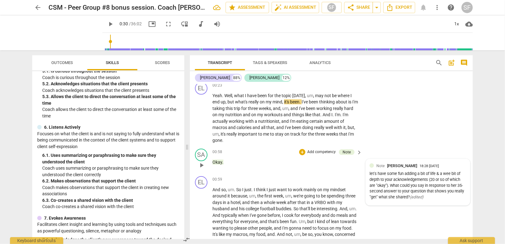
click at [460, 163] on div "Note [PERSON_NAME] 18:28 [DATE]" at bounding box center [421, 166] width 90 height 6
click at [456, 164] on span "more_vert" at bounding box center [458, 167] width 8 height 8
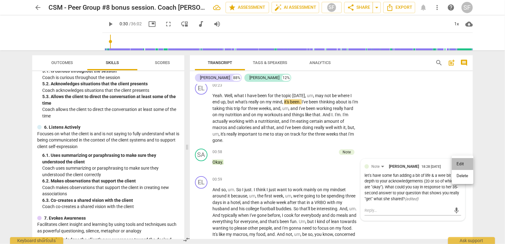
click at [458, 165] on li "Edit" at bounding box center [463, 164] width 22 height 12
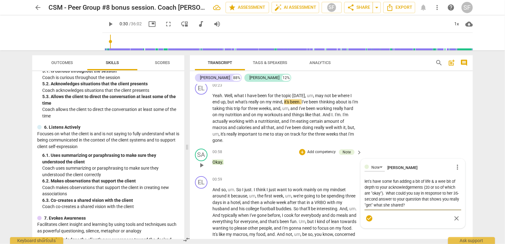
click at [421, 203] on textarea "let's have some fun adding a bit of life & a wee bit of depth to your acknowled…" at bounding box center [412, 194] width 97 height 30
click at [369, 229] on span "check_circle" at bounding box center [369, 231] width 8 height 8
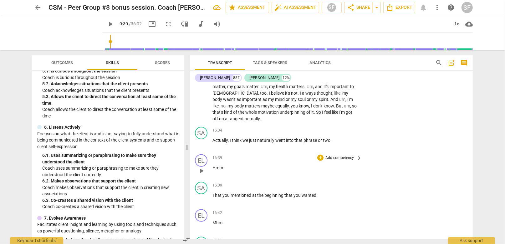
scroll to position [2315, 0]
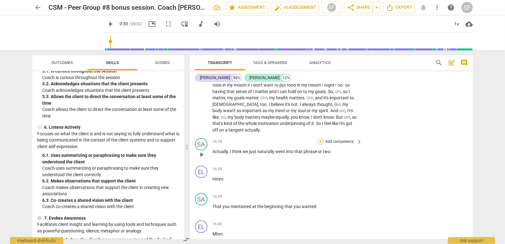
click at [321, 145] on div "+" at bounding box center [320, 142] width 6 height 6
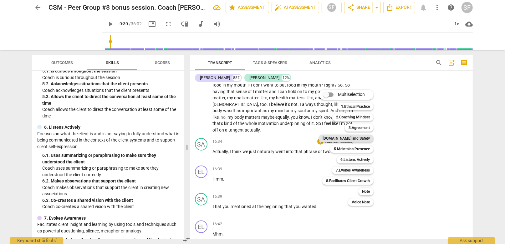
click at [345, 136] on b "[DOMAIN_NAME] and Safety" at bounding box center [346, 139] width 47 height 8
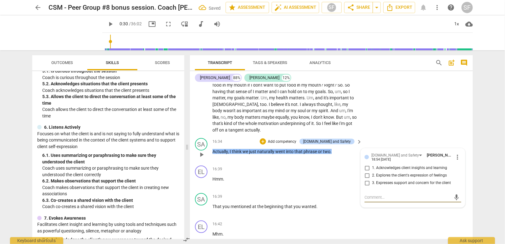
click at [366, 172] on input "1. Acknowledges client insights and learning" at bounding box center [367, 169] width 10 height 8
click at [370, 201] on textarea at bounding box center [407, 198] width 87 height 6
click at [453, 201] on span "send" at bounding box center [456, 197] width 7 height 7
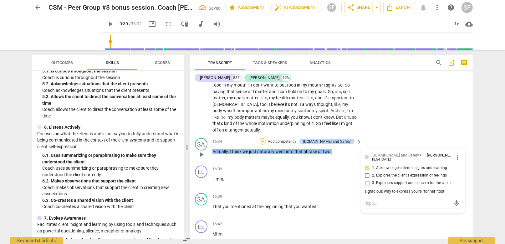
click at [266, 145] on div "+" at bounding box center [263, 142] width 6 height 6
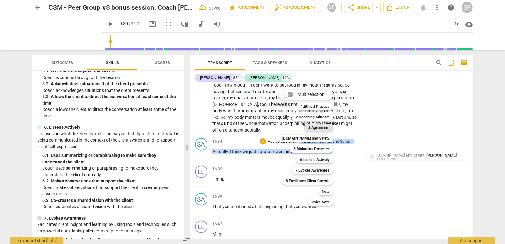
click at [313, 127] on b "3.Agreement" at bounding box center [318, 128] width 21 height 8
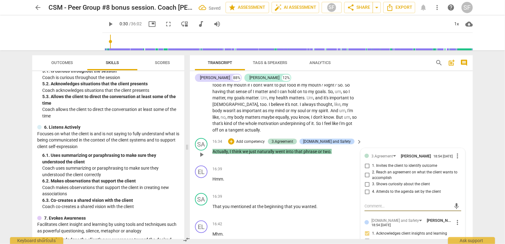
click at [366, 196] on input "4. Attends to the agenda set by the client" at bounding box center [367, 192] width 10 height 8
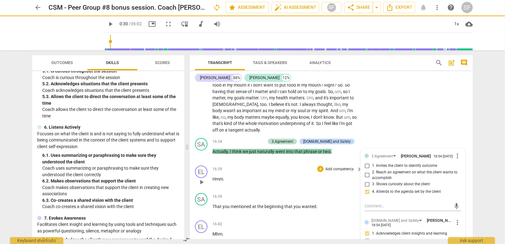
click at [232, 188] on div "16:39 + Add competency keyboard_arrow_right Hmm ." at bounding box center [287, 177] width 150 height 23
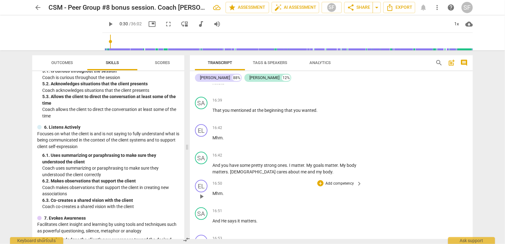
scroll to position [2408, 0]
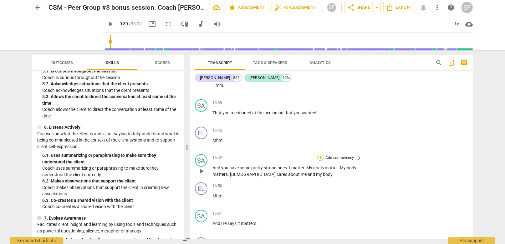
click at [318, 161] on div "+" at bounding box center [320, 158] width 6 height 6
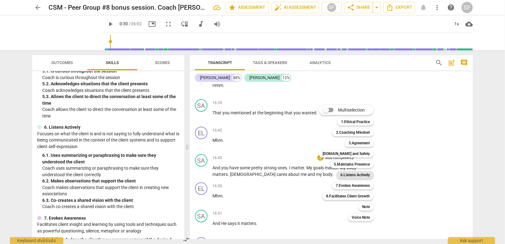
click at [345, 175] on b "6.Listens Actively" at bounding box center [354, 175] width 29 height 8
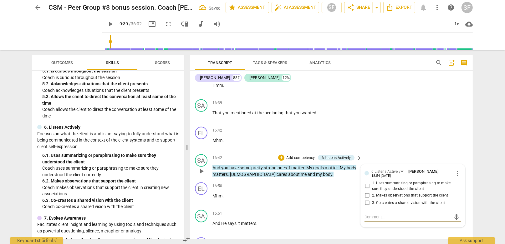
click at [365, 207] on input "3. Co-creates a shared vision with the client" at bounding box center [367, 203] width 10 height 8
click at [368, 220] on textarea at bounding box center [407, 217] width 87 height 6
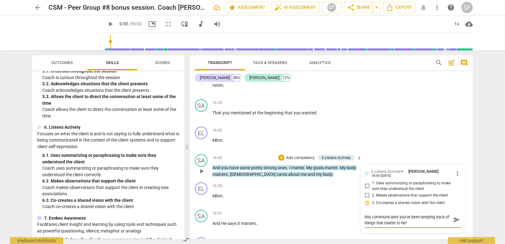
drag, startPoint x: 365, startPoint y: 192, endPoint x: 309, endPoint y: 185, distance: 55.9
click at [365, 190] on input "1. Uses summarizing or paraphrasing to make sure they understood the client" at bounding box center [367, 187] width 10 height 8
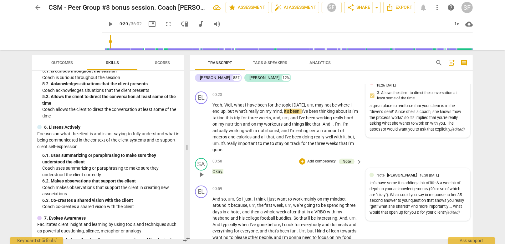
scroll to position [313, 0]
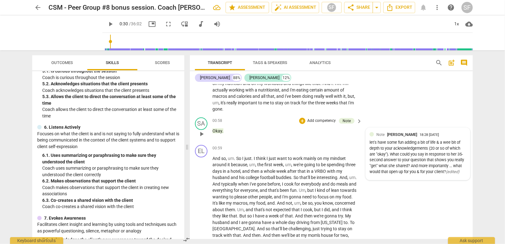
click at [389, 151] on div "let's have some fun adding a bit of life & a wee bit of depth to your acknowled…" at bounding box center [417, 157] width 97 height 35
click at [457, 132] on span "more_vert" at bounding box center [458, 136] width 8 height 8
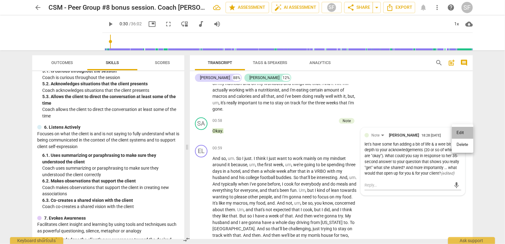
click at [457, 136] on li "Edit" at bounding box center [463, 133] width 22 height 12
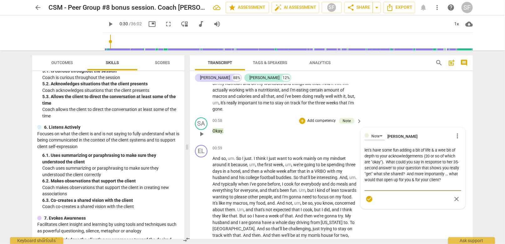
click at [385, 160] on textarea "let's have some fun adding a bit of life & a wee bit of depth to your acknowled…" at bounding box center [412, 168] width 97 height 42
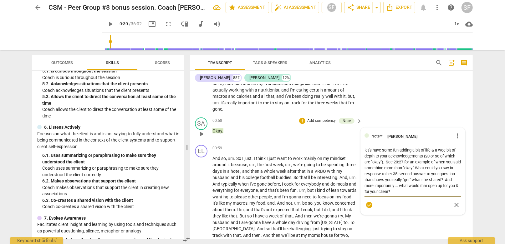
click at [367, 203] on span "check_circle" at bounding box center [369, 205] width 8 height 8
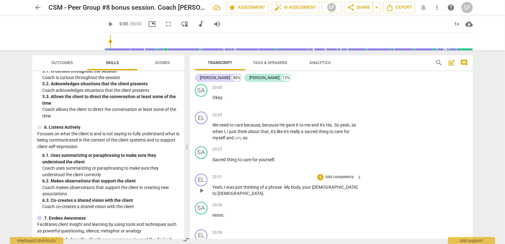
scroll to position [2941, 0]
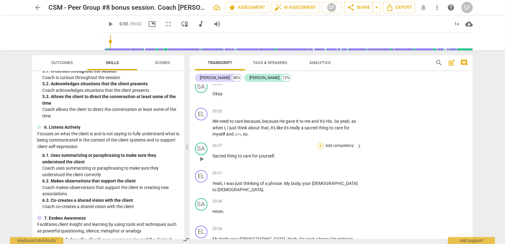
click at [321, 143] on div "+" at bounding box center [320, 146] width 6 height 6
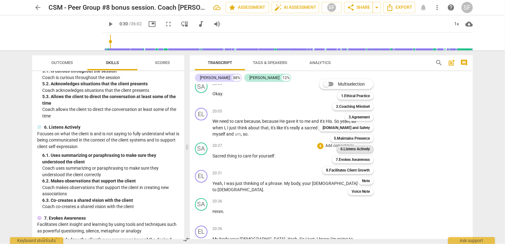
click at [356, 149] on b "6.Listens Actively" at bounding box center [354, 149] width 29 height 8
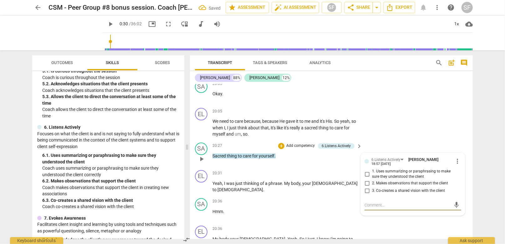
click at [365, 170] on input "1. Uses summarizing or paraphrasing to make sure they understood the client" at bounding box center [367, 174] width 10 height 8
click at [259, 170] on div "20:31 + Add competency keyboard_arrow_right" at bounding box center [287, 173] width 150 height 7
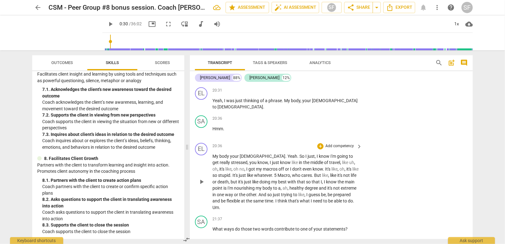
scroll to position [3034, 0]
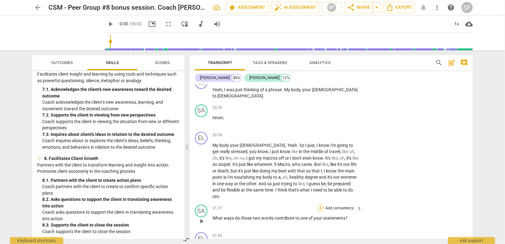
click at [321, 205] on div "+" at bounding box center [320, 208] width 6 height 6
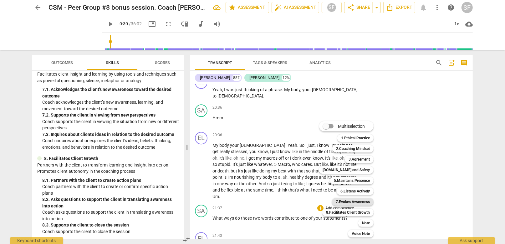
click at [344, 203] on b "7.Evokes Awareness" at bounding box center [353, 202] width 34 height 8
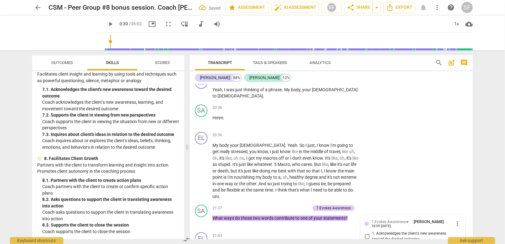
scroll to position [3137, 0]
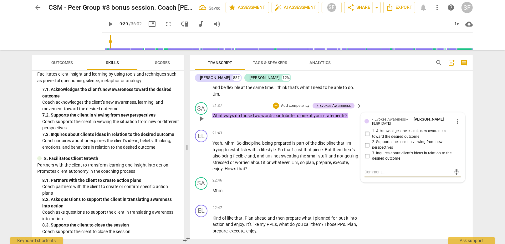
click at [365, 130] on input "1. Acknowledges the client's new awareness toward the desired outcome" at bounding box center [367, 134] width 10 height 8
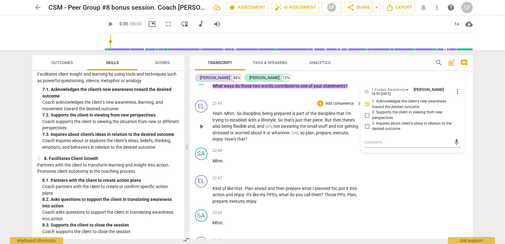
scroll to position [3168, 0]
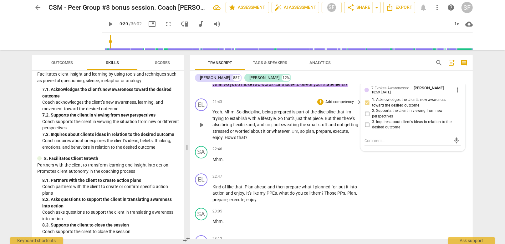
click at [251, 129] on span "worried" at bounding box center [243, 131] width 16 height 5
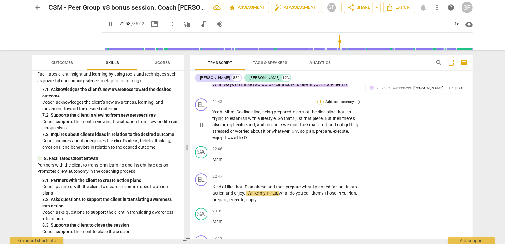
click at [319, 99] on div "+" at bounding box center [320, 102] width 6 height 6
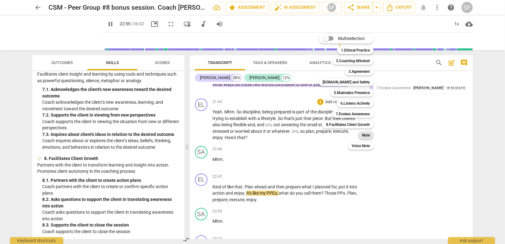
click at [365, 136] on b "Note" at bounding box center [366, 136] width 8 height 8
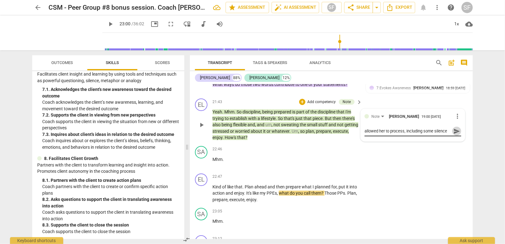
click at [454, 128] on span "send" at bounding box center [456, 131] width 7 height 7
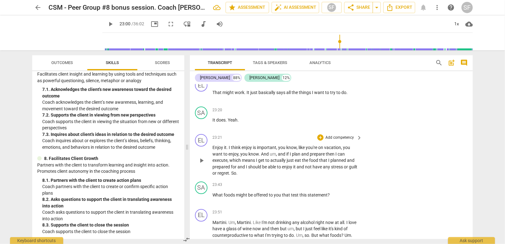
scroll to position [3293, 0]
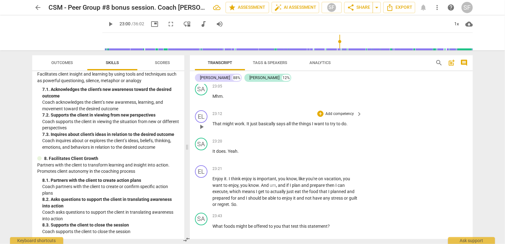
click at [317, 121] on span "want" at bounding box center [319, 123] width 11 height 5
click at [321, 121] on span "want" at bounding box center [319, 123] width 11 height 5
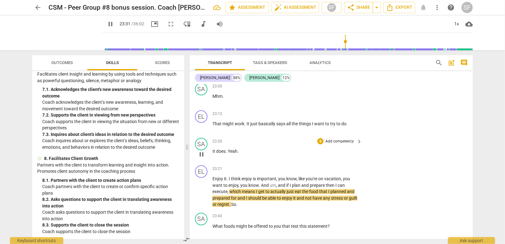
click at [202, 151] on span "pause" at bounding box center [202, 155] width 8 height 8
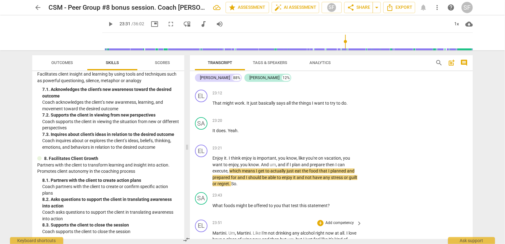
scroll to position [3325, 0]
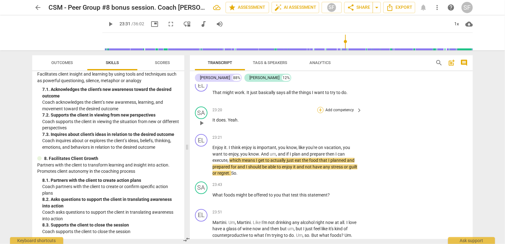
click at [319, 107] on div "+" at bounding box center [320, 110] width 6 height 6
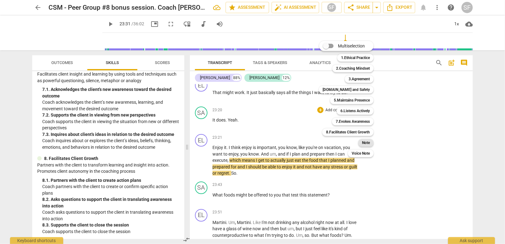
click at [364, 143] on b "Note" at bounding box center [366, 143] width 8 height 8
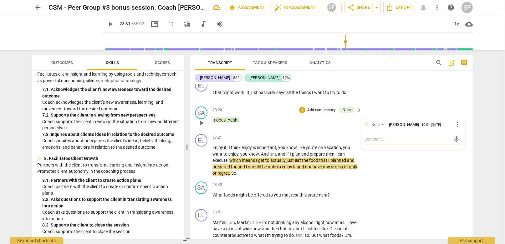
click at [454, 121] on span "more_vert" at bounding box center [458, 125] width 8 height 8
click at [460, 125] on li "Delete" at bounding box center [463, 125] width 22 height 12
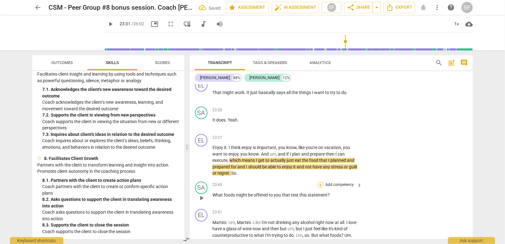
click at [319, 182] on div "+" at bounding box center [320, 185] width 6 height 6
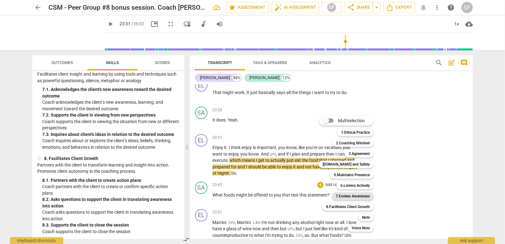
click at [353, 196] on b "7.Evokes Awareness" at bounding box center [353, 197] width 34 height 8
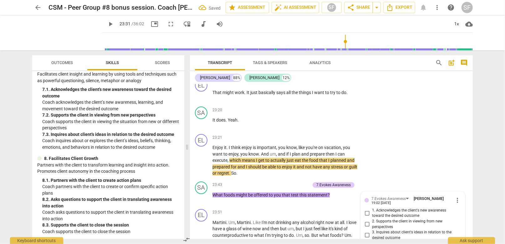
scroll to position [3328, 0]
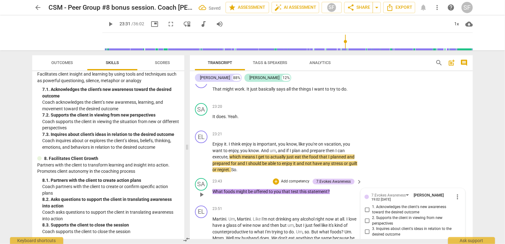
click at [365, 228] on input "3. Inquires about client's ideas in relation to the desired outcome" at bounding box center [367, 232] width 10 height 8
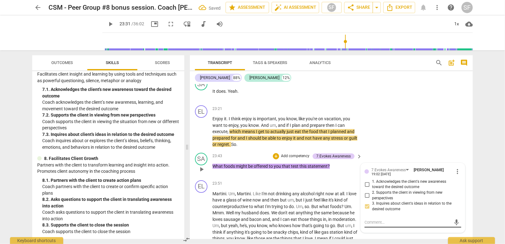
scroll to position [3359, 0]
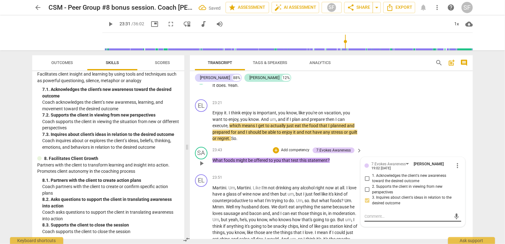
click at [391, 214] on textarea at bounding box center [407, 217] width 87 height 6
click at [454, 216] on span "send" at bounding box center [456, 219] width 7 height 7
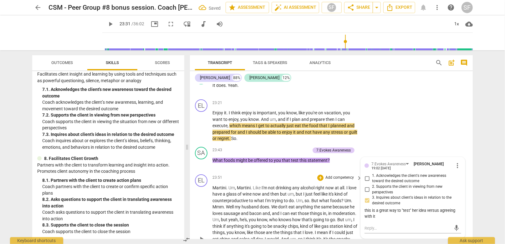
scroll to position [3453, 0]
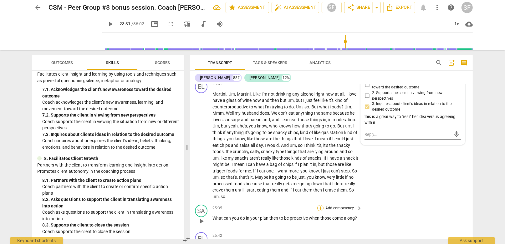
click at [319, 205] on div "+" at bounding box center [320, 208] width 6 height 6
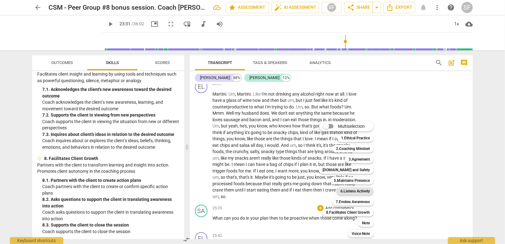
click at [354, 191] on b "6.Listens Actively" at bounding box center [354, 192] width 29 height 8
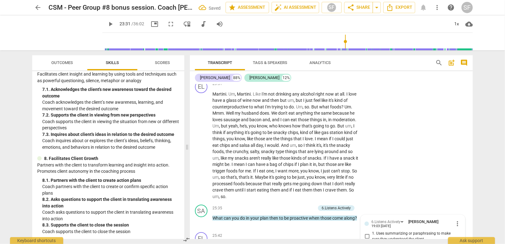
scroll to position [3548, 0]
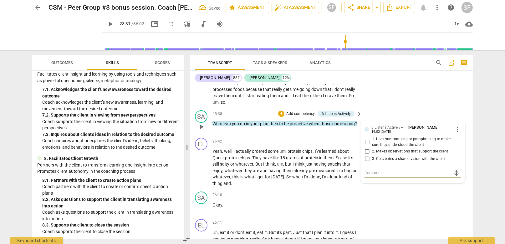
click at [366, 155] on input "3. Co-creates a shared vision with the client" at bounding box center [367, 159] width 10 height 8
click at [369, 170] on textarea at bounding box center [407, 173] width 87 height 6
click at [453, 173] on span "send" at bounding box center [456, 176] width 7 height 7
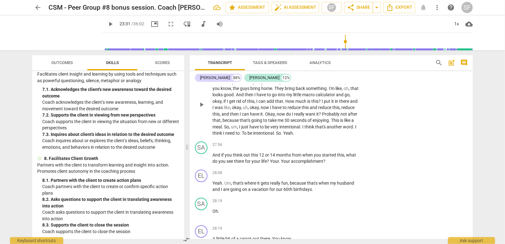
scroll to position [3829, 0]
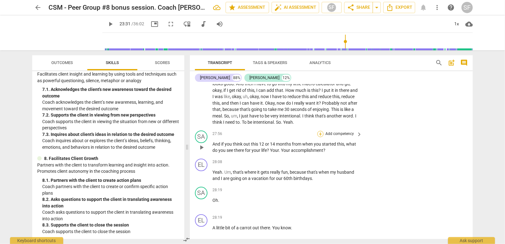
click at [318, 131] on div "+" at bounding box center [320, 134] width 6 height 6
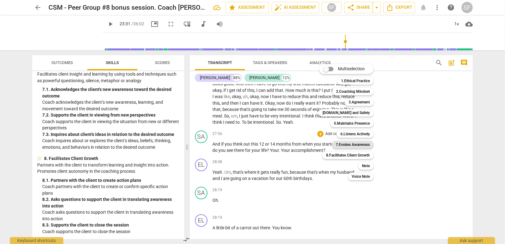
click at [341, 144] on b "7.Evokes Awareness" at bounding box center [353, 145] width 34 height 8
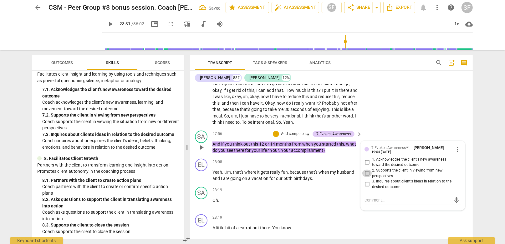
click at [366, 170] on input "2. Supports the client in viewing from new perspectives" at bounding box center [367, 174] width 10 height 8
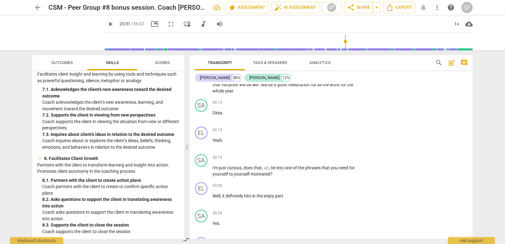
scroll to position [4205, 0]
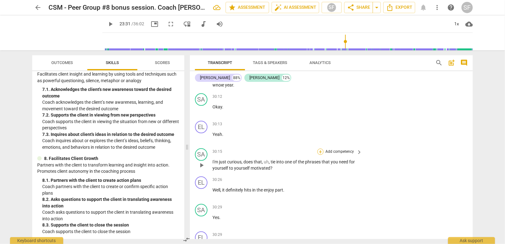
click at [319, 149] on div "+" at bounding box center [320, 152] width 6 height 6
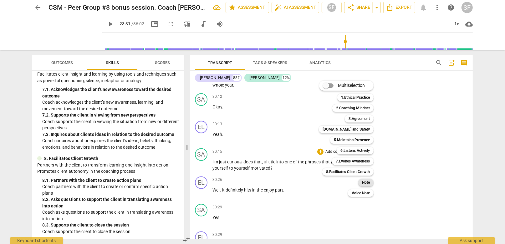
click at [365, 181] on b "Note" at bounding box center [366, 183] width 8 height 8
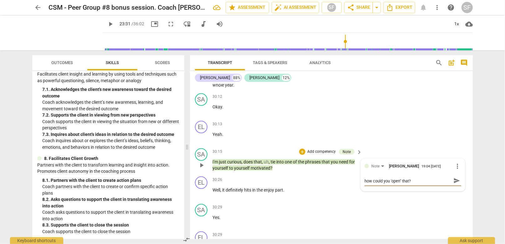
click at [390, 178] on textarea "how could you 'open" that?" at bounding box center [407, 181] width 87 height 6
click at [455, 178] on span "send" at bounding box center [456, 181] width 7 height 7
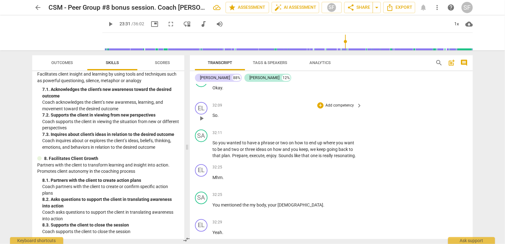
scroll to position [4518, 0]
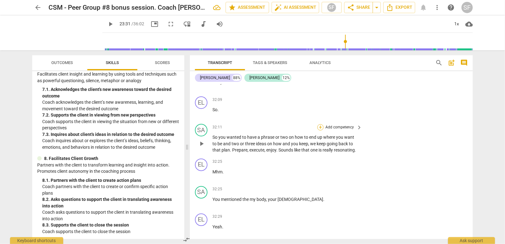
click at [319, 124] on div "+" at bounding box center [320, 127] width 6 height 6
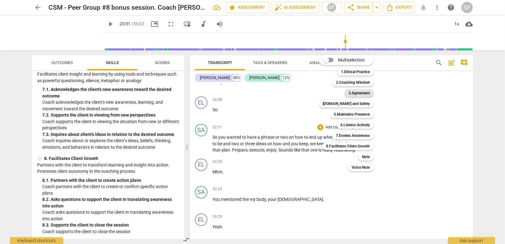
click at [355, 93] on b "3.Agreement" at bounding box center [358, 93] width 21 height 8
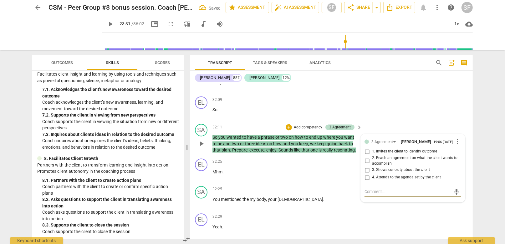
click at [368, 174] on input "4. Attends to the agenda set by the client" at bounding box center [367, 178] width 10 height 8
click at [318, 169] on p "Mhm ." at bounding box center [285, 172] width 146 height 7
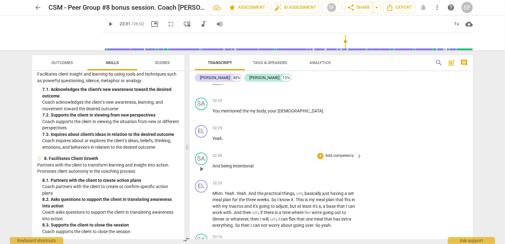
scroll to position [4643, 0]
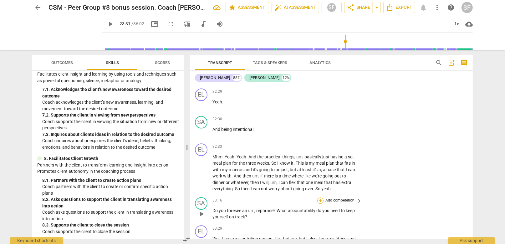
click at [319, 198] on div "+" at bounding box center [320, 201] width 6 height 6
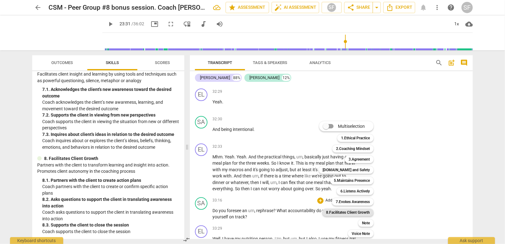
click at [361, 213] on b "8.Facilitates Client Growth" at bounding box center [348, 213] width 44 height 8
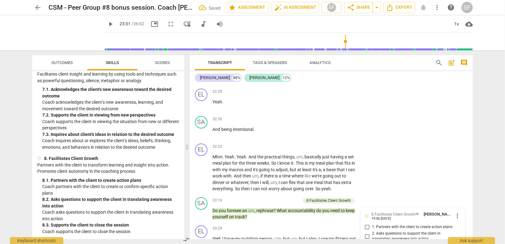
scroll to position [4726, 0]
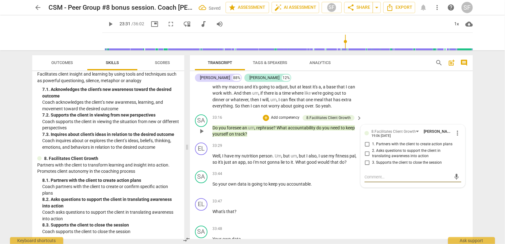
click at [366, 141] on input "1. Partners with the client to create action plans" at bounding box center [367, 145] width 10 height 8
click at [297, 154] on span "," at bounding box center [298, 156] width 2 height 5
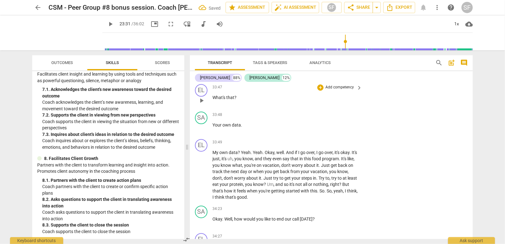
scroll to position [4851, 0]
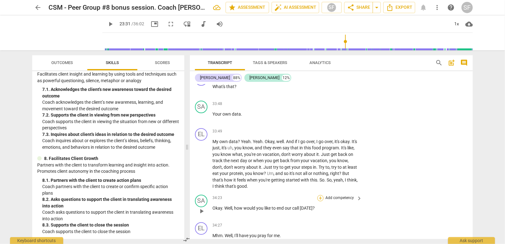
click at [319, 195] on div "+" at bounding box center [320, 198] width 6 height 6
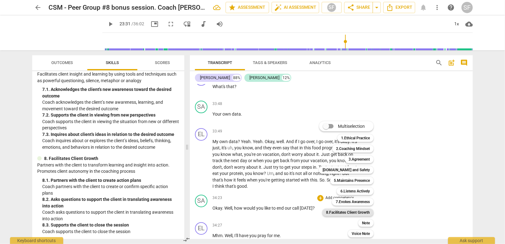
click at [359, 214] on b "8.Facilitates Client Growth" at bounding box center [348, 213] width 44 height 8
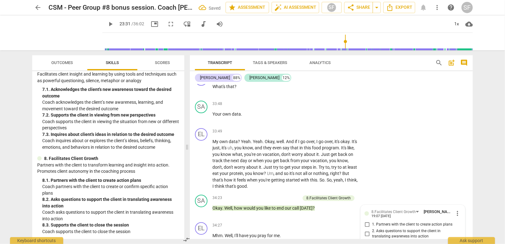
scroll to position [4855, 0]
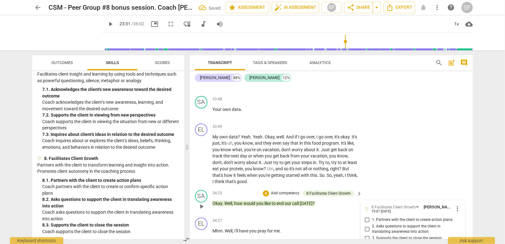
click at [367, 235] on input "3. Supports the client to close the session" at bounding box center [367, 239] width 10 height 8
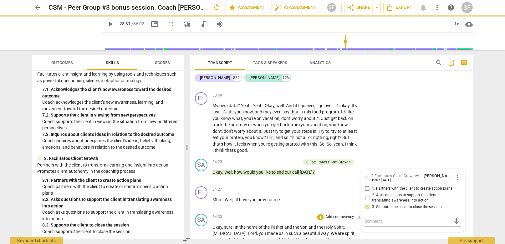
scroll to position [4918, 0]
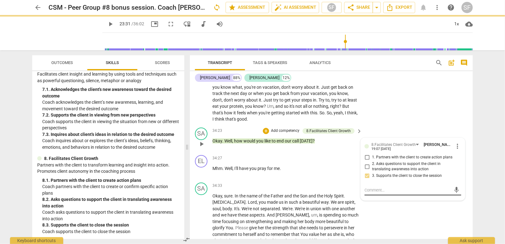
click at [369, 187] on textarea at bounding box center [407, 190] width 87 height 6
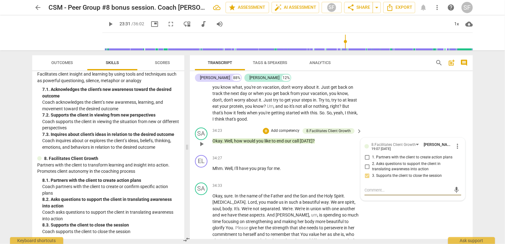
click at [369, 187] on textarea at bounding box center [407, 190] width 87 height 6
click at [454, 187] on span "send" at bounding box center [456, 190] width 7 height 7
click at [162, 63] on span "Scores" at bounding box center [162, 62] width 15 height 5
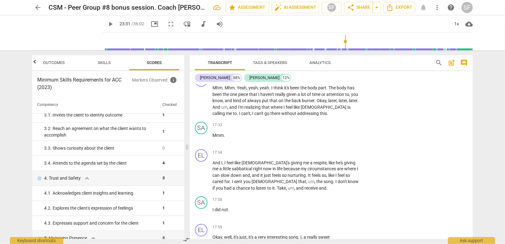
scroll to position [0, 0]
